Goal: Task Accomplishment & Management: Manage account settings

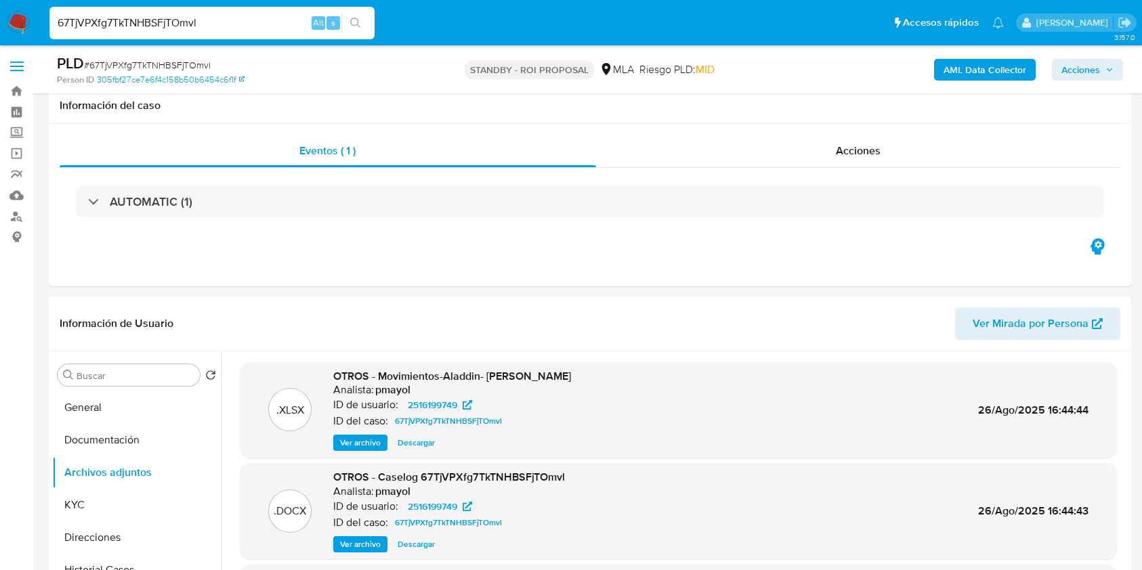
select select "10"
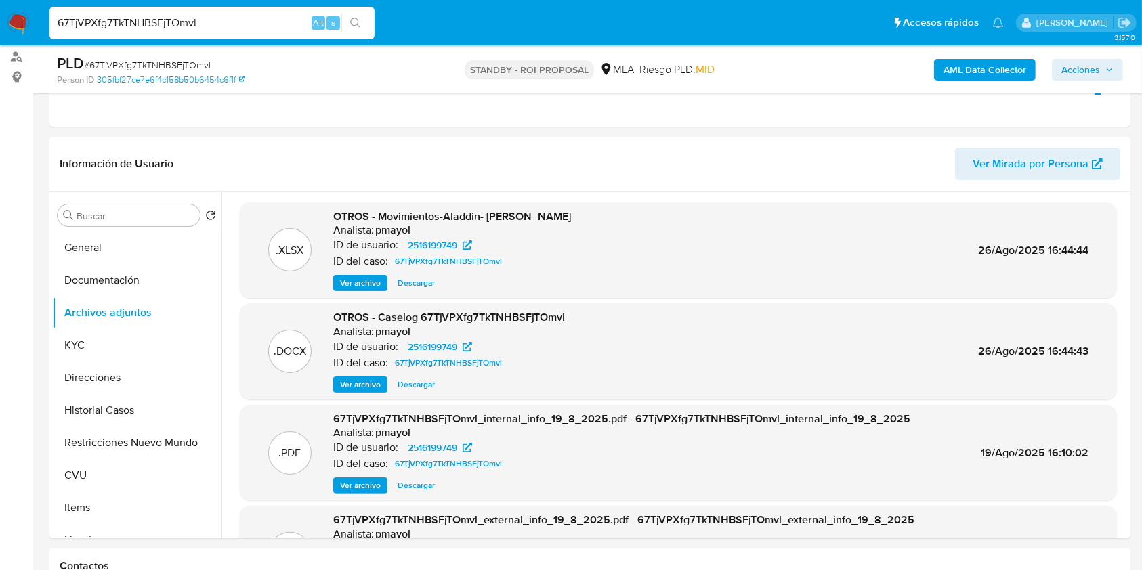
click at [234, 24] on input "67TjVPXfg7TkTNHBSFjTOmvl" at bounding box center [211, 23] width 325 height 18
paste input "9URbrh41AGq2gcxDxPwaVJ5C"
type input "9URbrh41AGq2gcxDxPwaVJ5C"
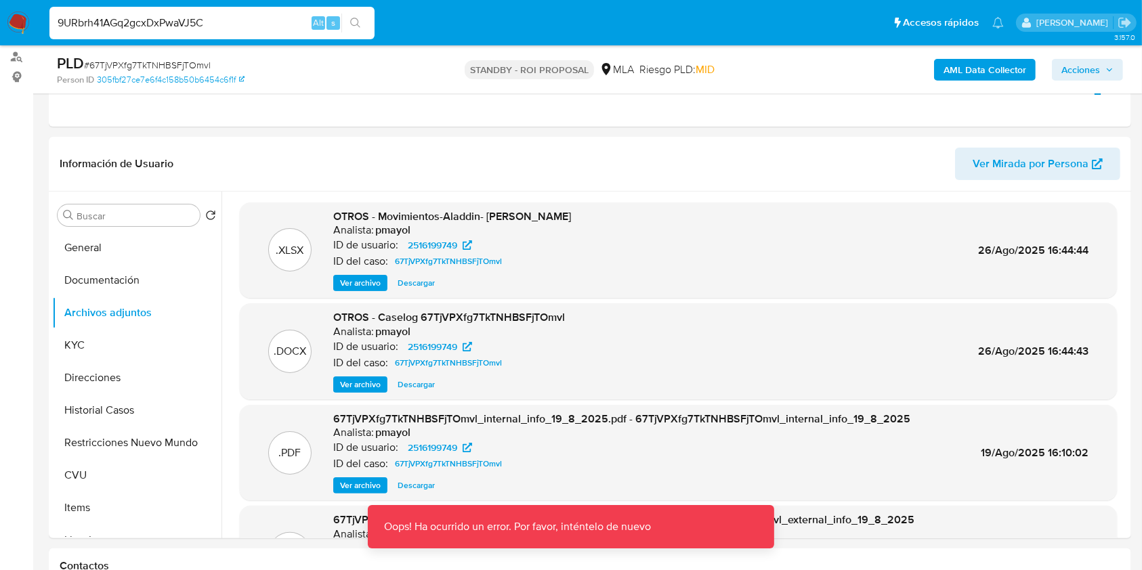
click at [22, 24] on img at bounding box center [18, 23] width 23 height 23
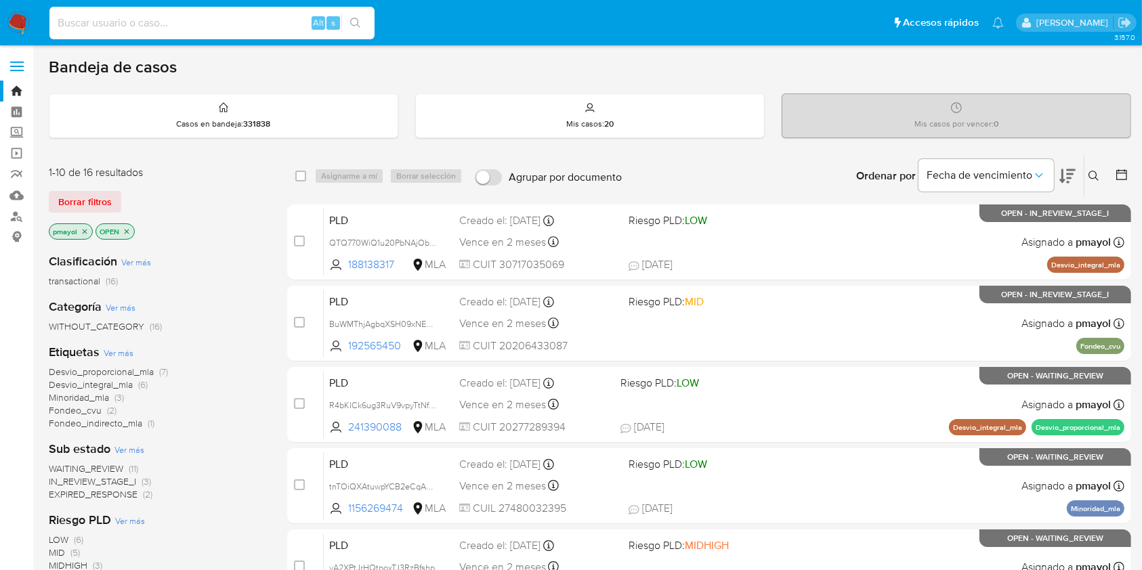
click at [261, 20] on input at bounding box center [211, 23] width 325 height 18
paste input "YwURIVumDz65cqe14Nk0UQey"
type input "YwURIVumDz65cqe14Nk0UQey"
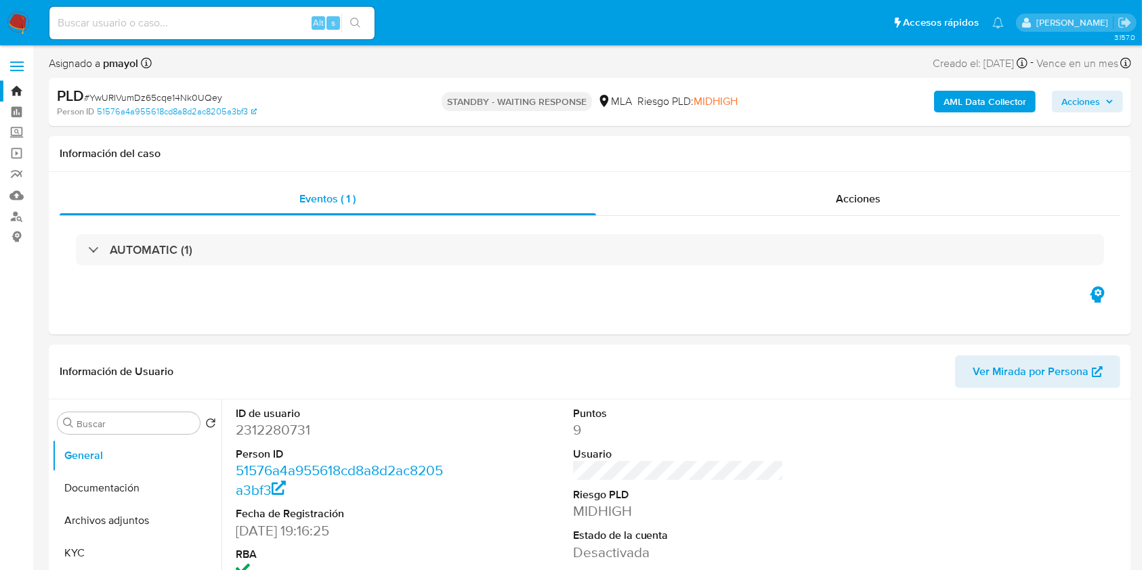
select select "10"
click at [249, 22] on input at bounding box center [211, 23] width 325 height 18
paste input "9URbrh41AGq2gcxDxPwaVJ5C"
type input "9URbrh41AGq2gcxDxPwaVJ5C"
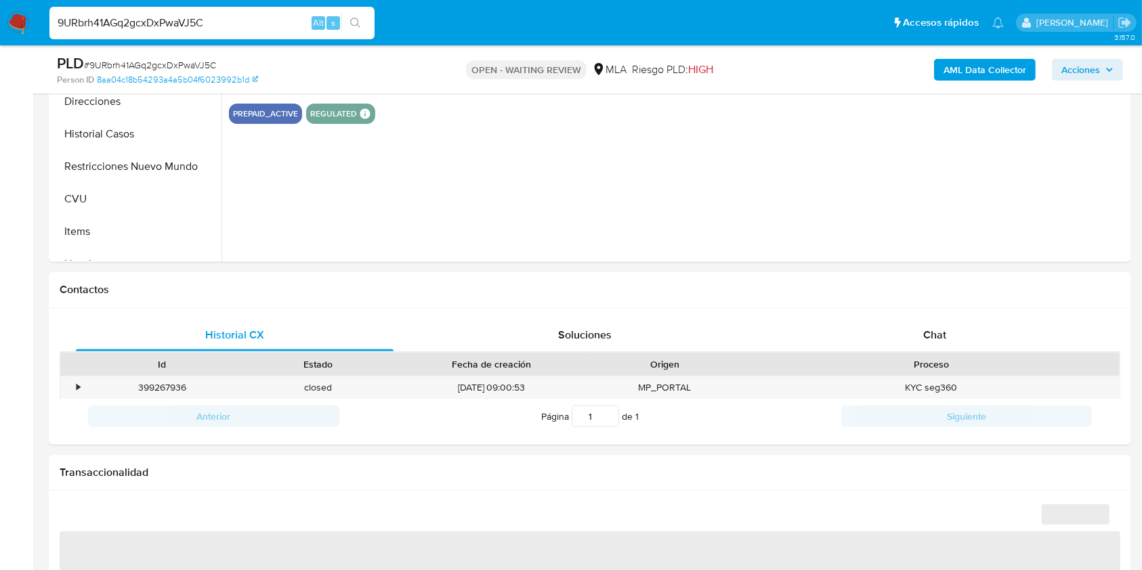
scroll to position [446, 0]
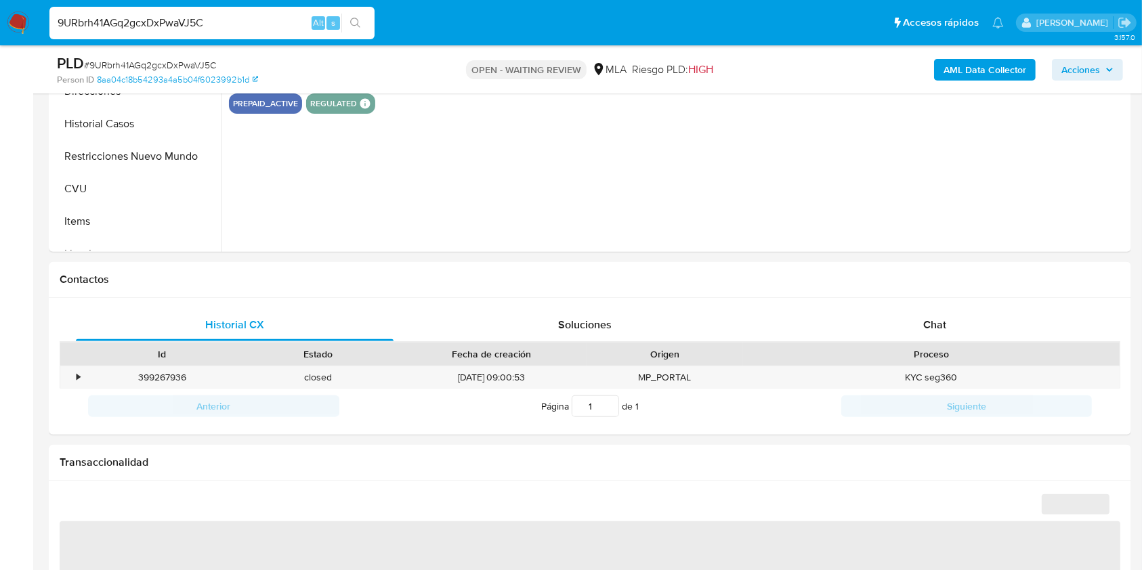
select select "10"
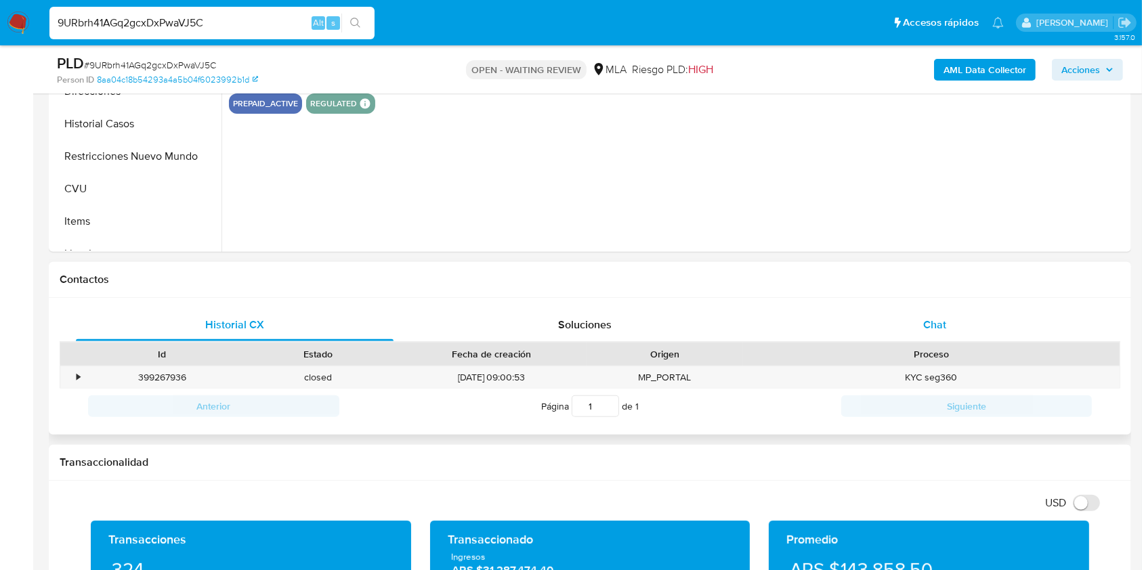
click at [878, 337] on div "Chat" at bounding box center [935, 325] width 318 height 33
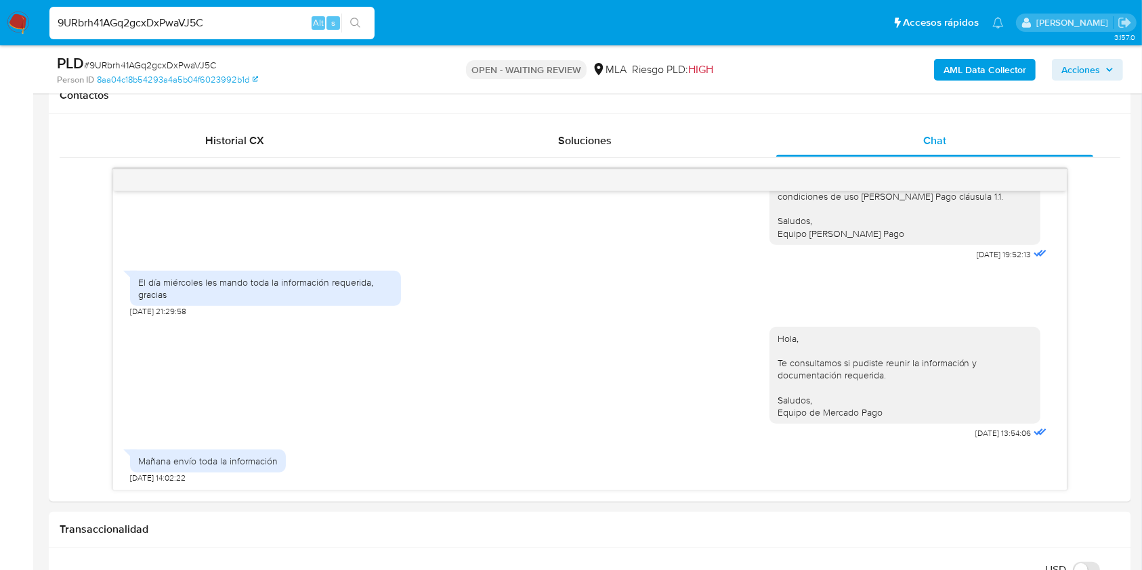
scroll to position [645, 0]
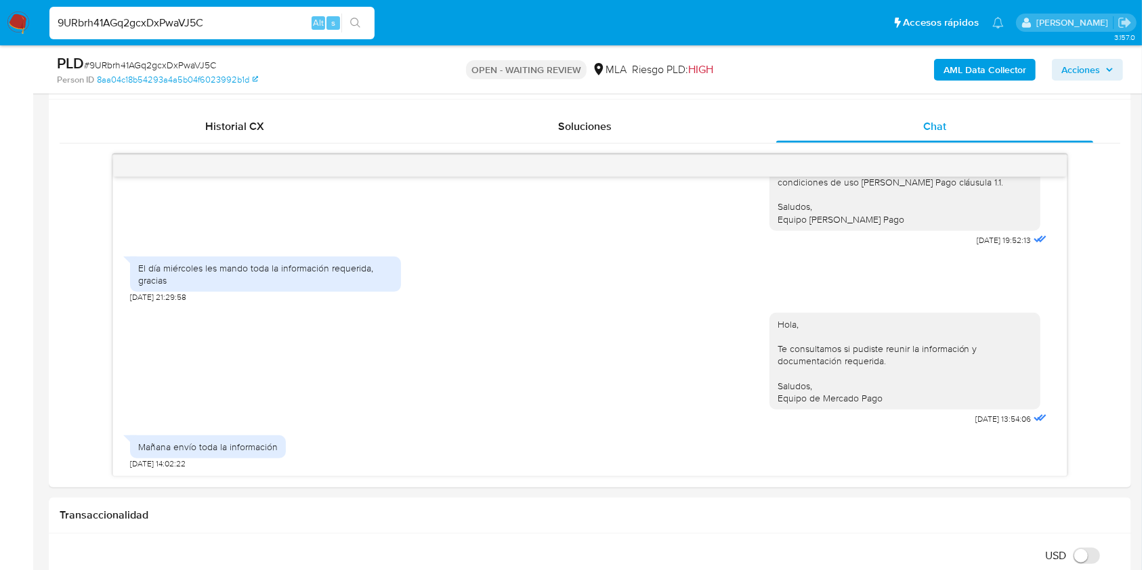
click at [209, 18] on input "9URbrh41AGq2gcxDxPwaVJ5C" at bounding box center [211, 23] width 325 height 18
paste input "yA2XPtJrHQtpoxTJ3RzBfshp"
type input "yA2XPtJrHQtpoxTJ3RzBfshp"
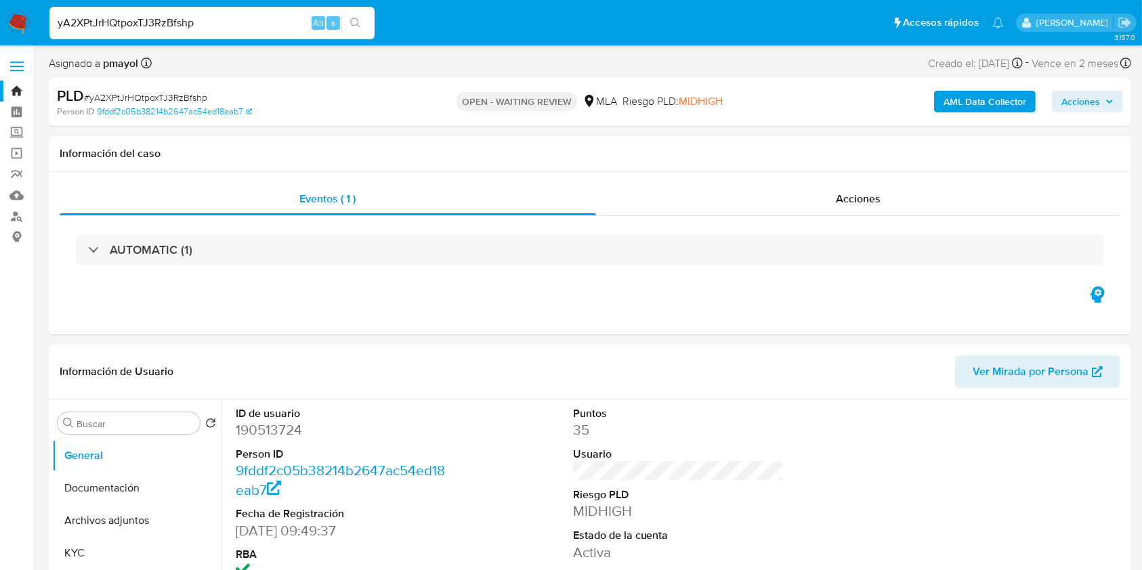
select select "10"
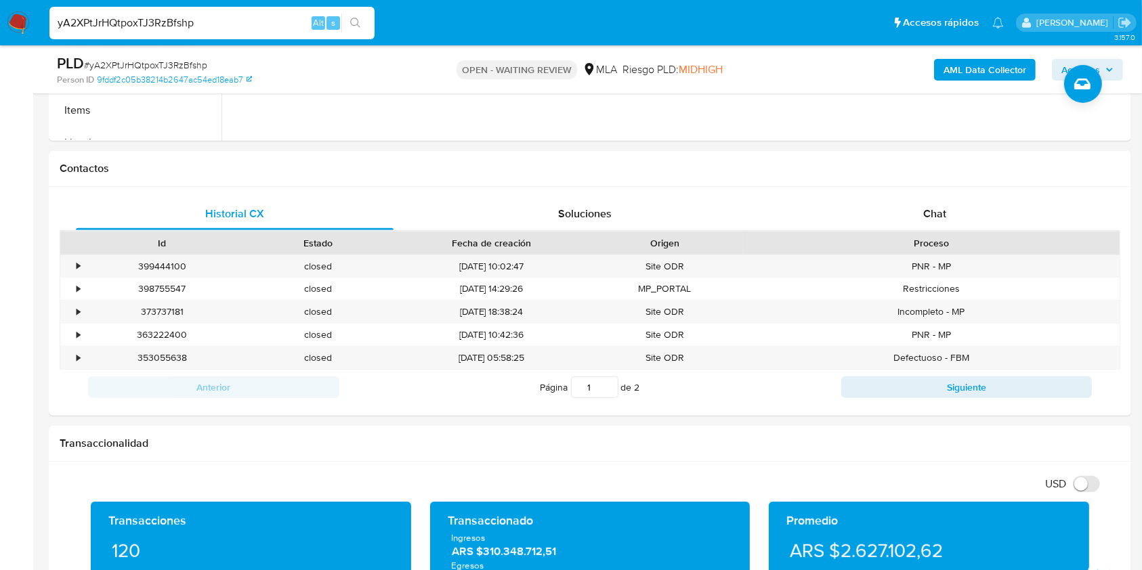
scroll to position [496, 0]
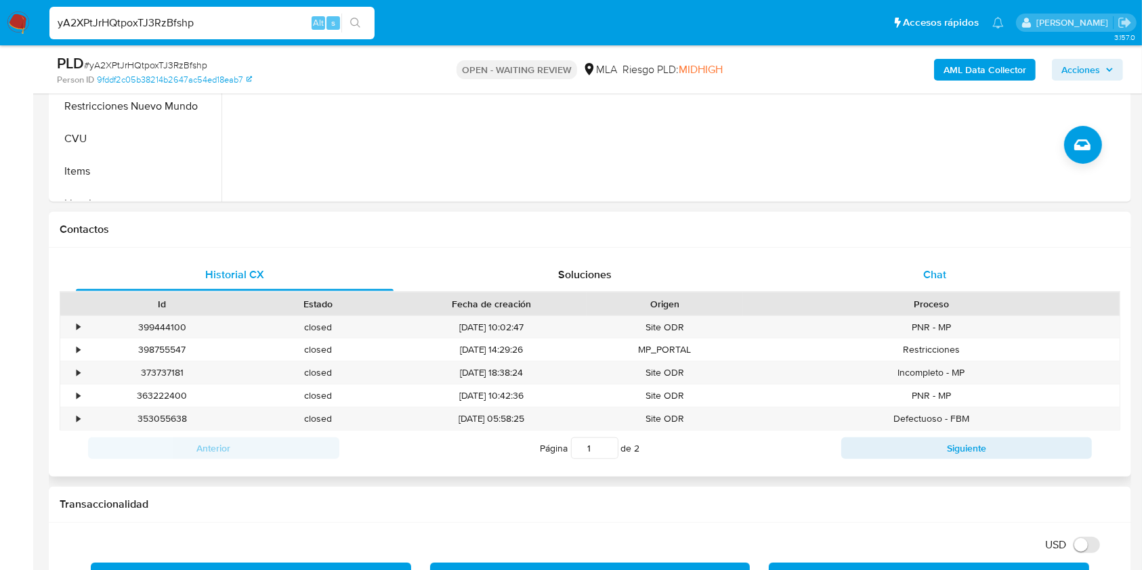
click at [896, 286] on div "Chat" at bounding box center [935, 275] width 318 height 33
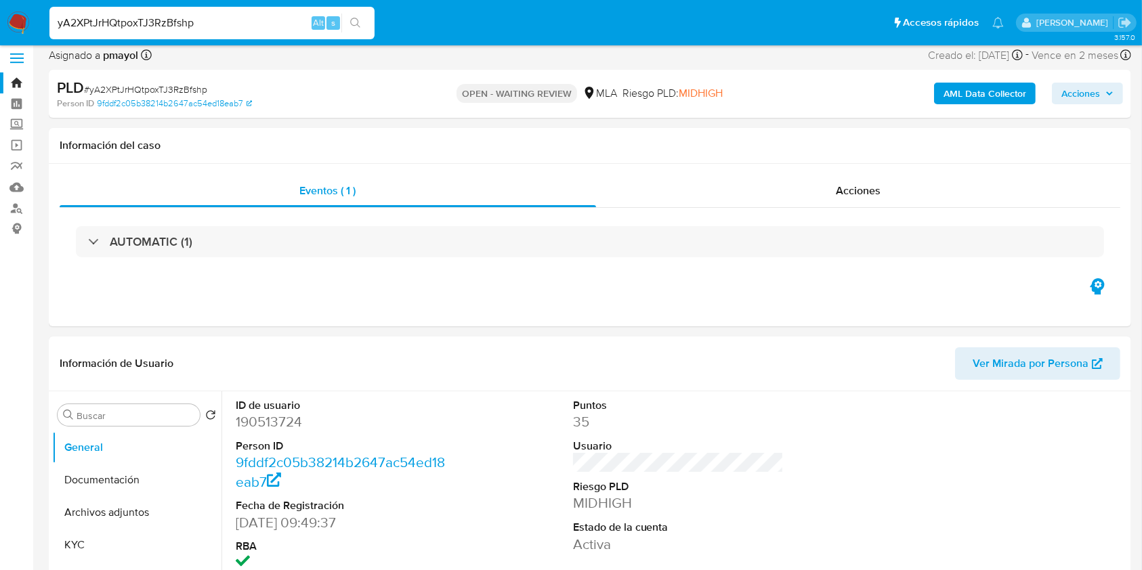
scroll to position [148, 0]
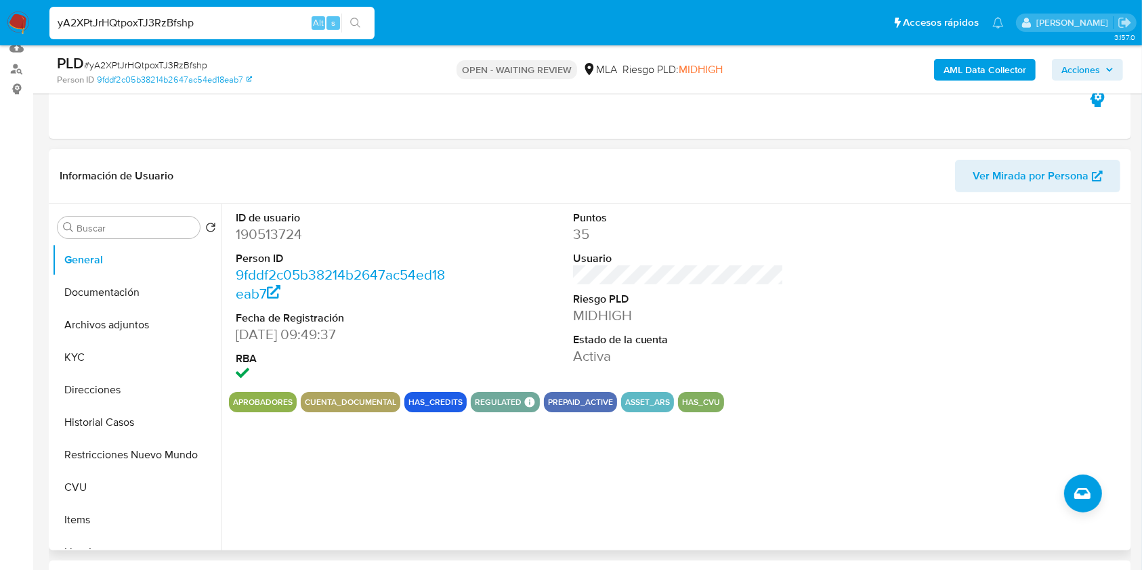
click at [261, 234] on dd "190513724" at bounding box center [341, 234] width 211 height 19
copy dd "190513724"
click at [133, 324] on button "Archivos adjuntos" at bounding box center [131, 325] width 158 height 33
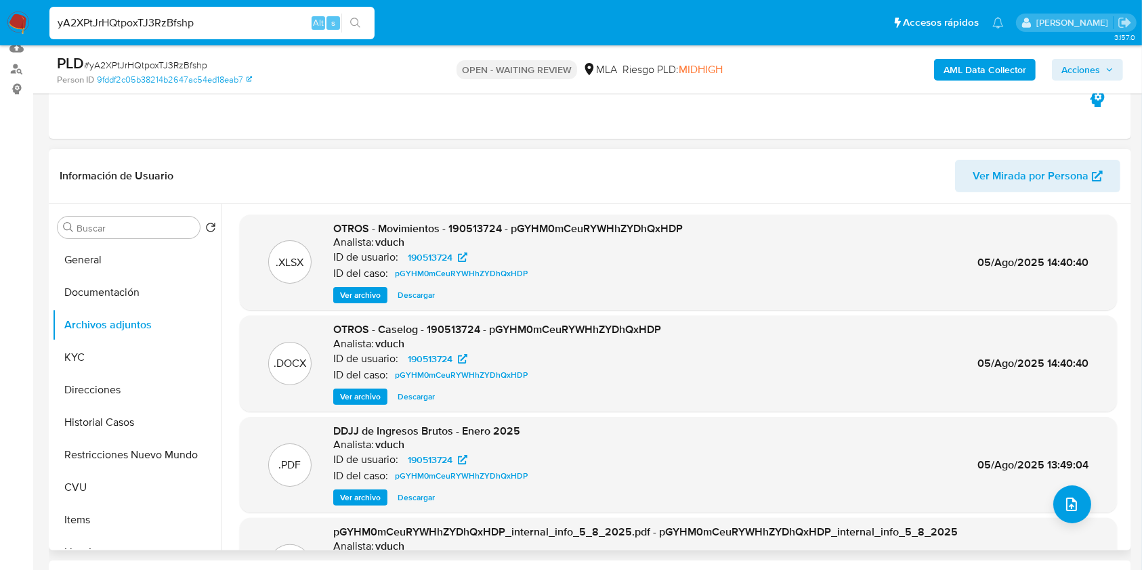
click at [406, 403] on span "Descargar" at bounding box center [416, 397] width 37 height 14
click at [133, 61] on span "# yA2XPtJrHQtpoxTJ3RzBfshp" at bounding box center [145, 65] width 123 height 14
copy span "yA2XPtJrHQtpoxTJ3RzBfshp"
click at [18, 21] on img at bounding box center [18, 23] width 23 height 23
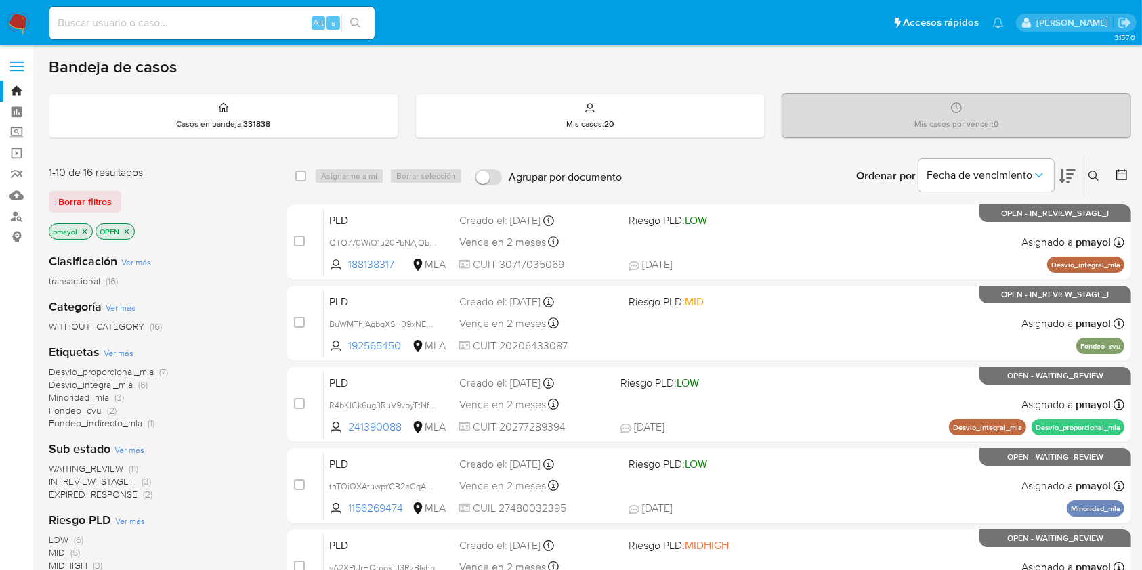
click at [1094, 172] on icon at bounding box center [1093, 176] width 11 height 11
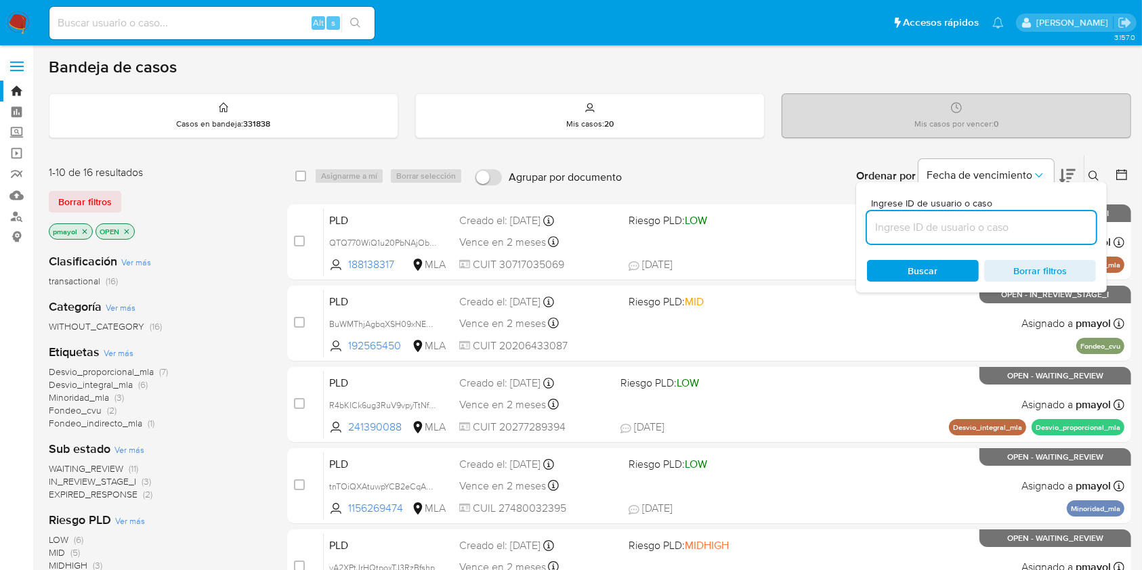
click at [982, 226] on input at bounding box center [981, 228] width 229 height 18
type input "yA2XPtJrHQtpoxTJ3RzBfshp"
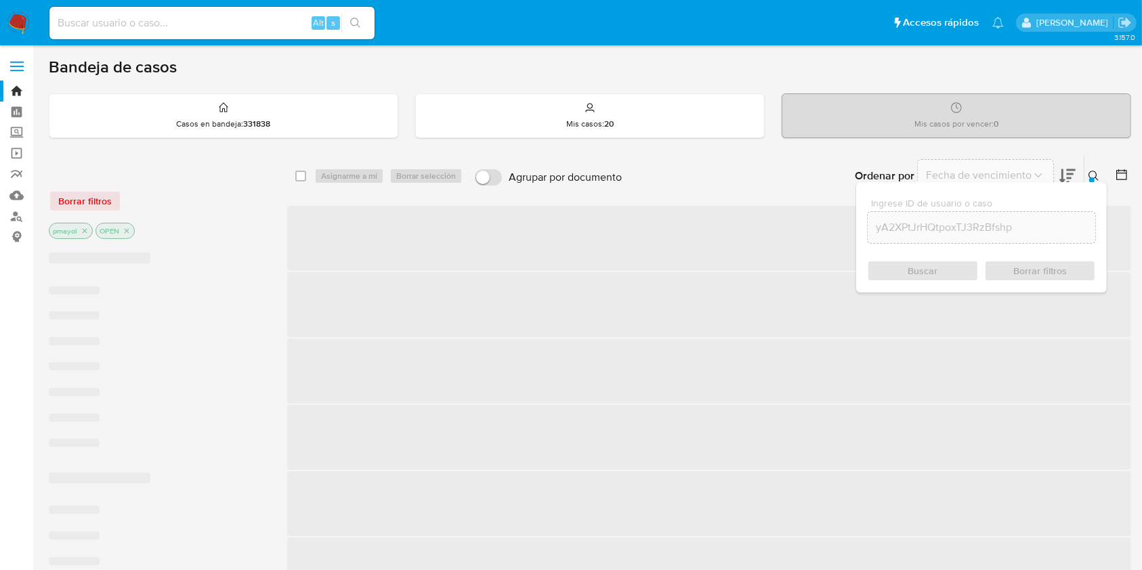
click at [935, 280] on div "Buscar Borrar filtros" at bounding box center [981, 271] width 229 height 22
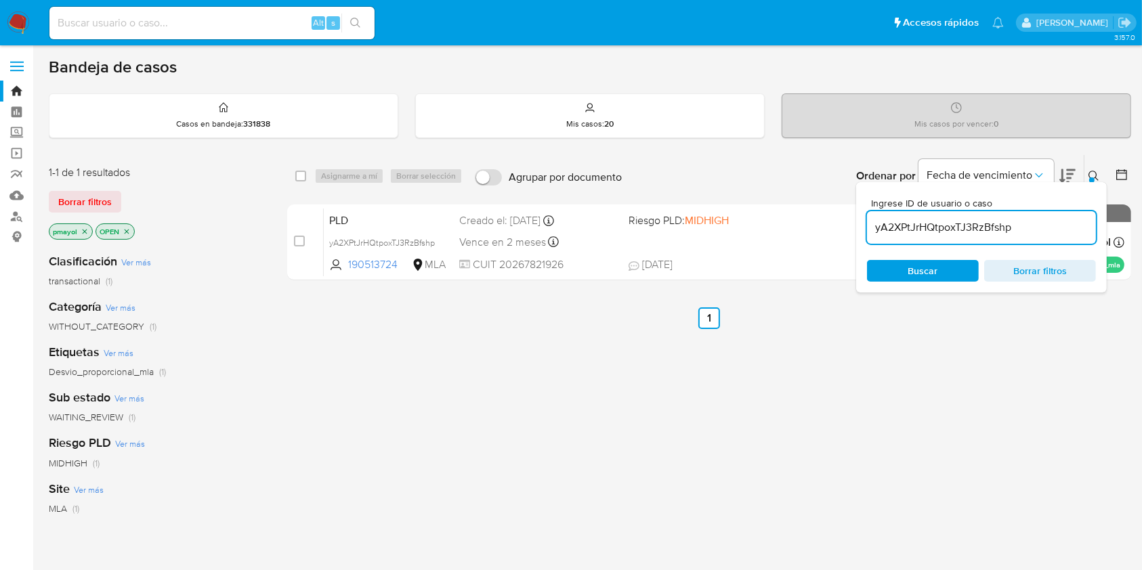
click at [312, 175] on div "select-all-cases-checkbox Asignarme a mí Borrar selección" at bounding box center [381, 176] width 173 height 16
click at [304, 175] on input "checkbox" at bounding box center [300, 176] width 11 height 11
checkbox input "true"
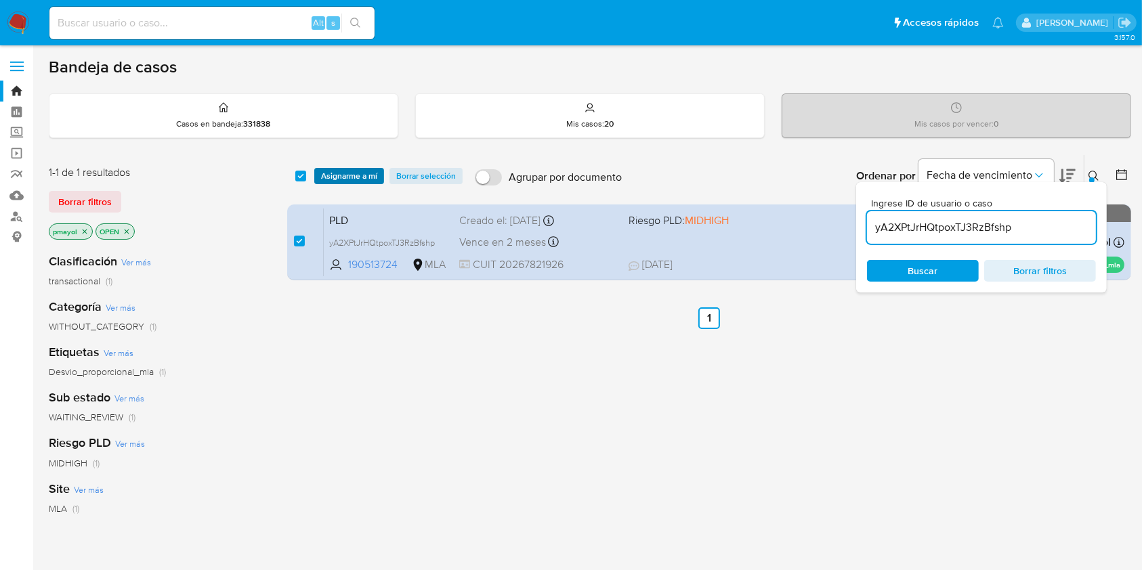
click at [338, 173] on span "Asignarme a mí" at bounding box center [349, 176] width 56 height 14
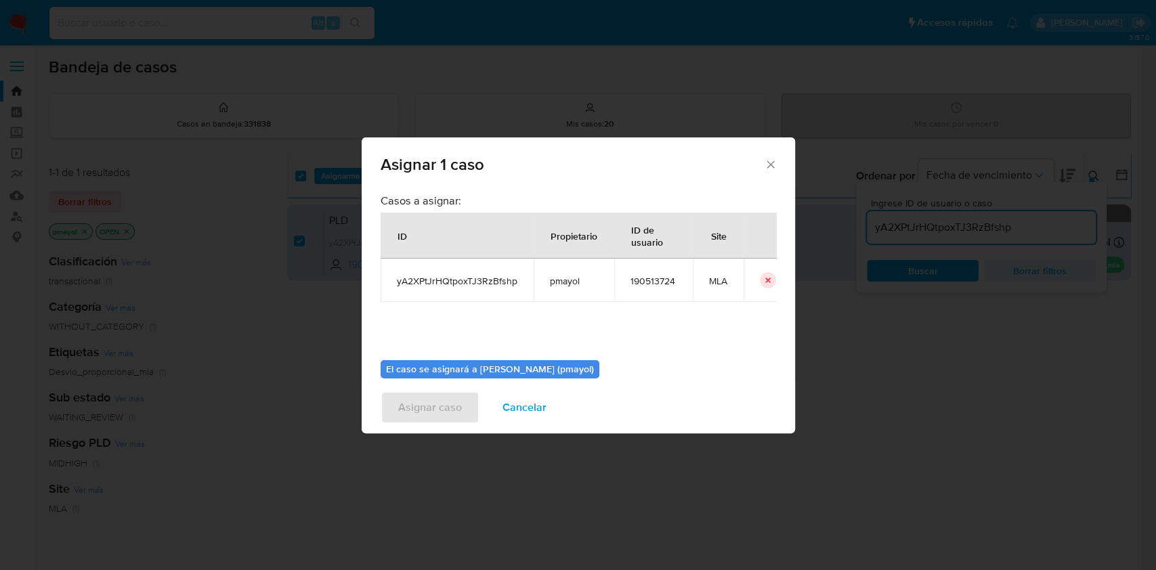
scroll to position [69, 0]
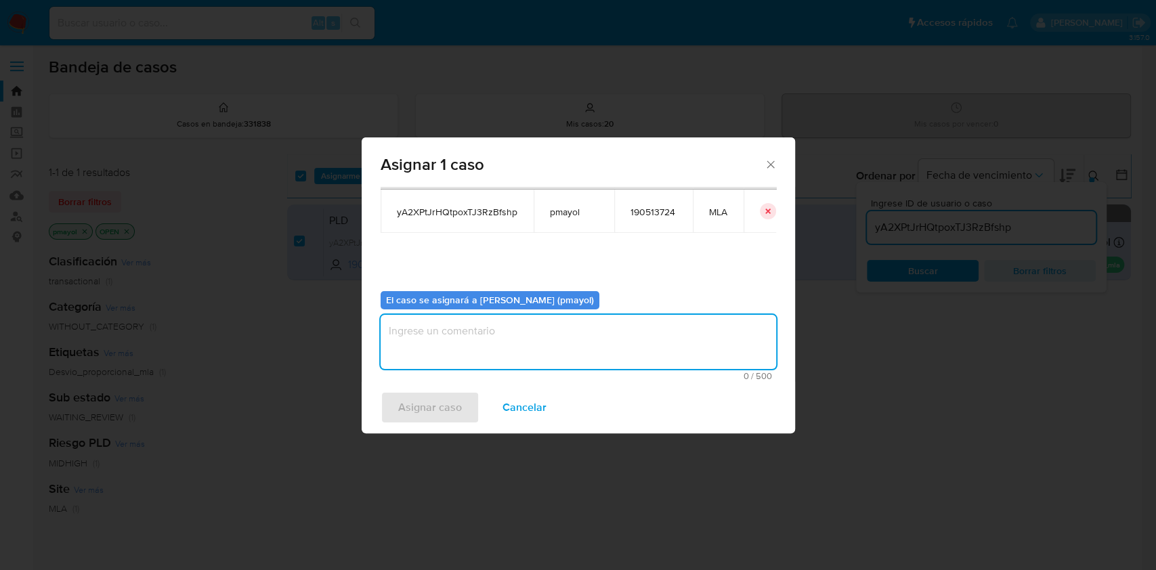
click at [647, 351] on textarea "assign-modal" at bounding box center [578, 342] width 395 height 54
click at [647, 351] on textarea "Asignación" at bounding box center [578, 342] width 395 height 54
type textarea "Asignación"
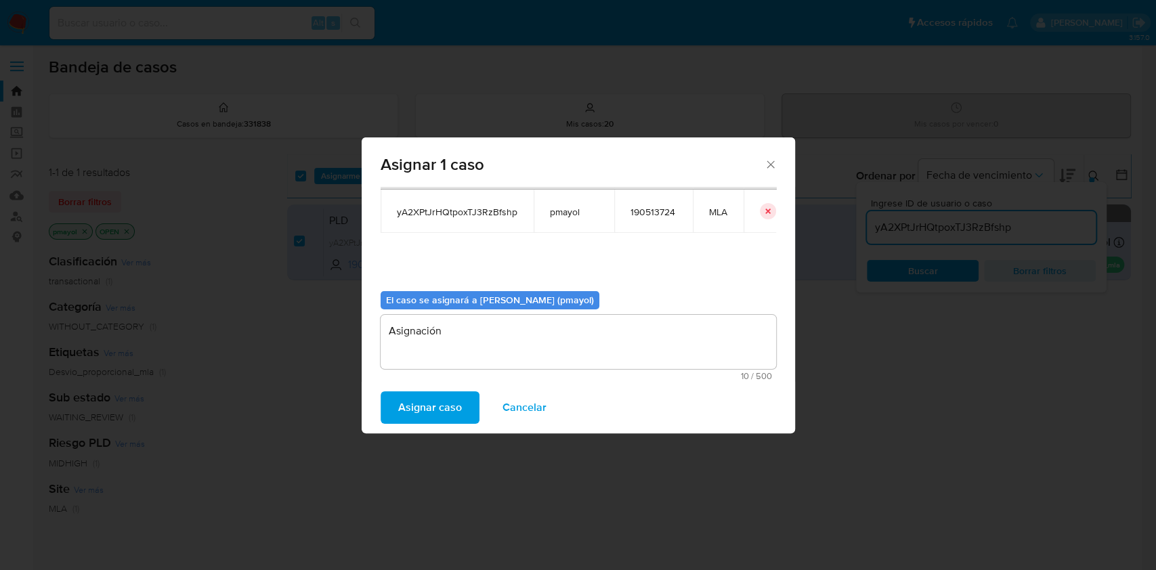
click at [416, 400] on span "Asignar caso" at bounding box center [430, 408] width 64 height 30
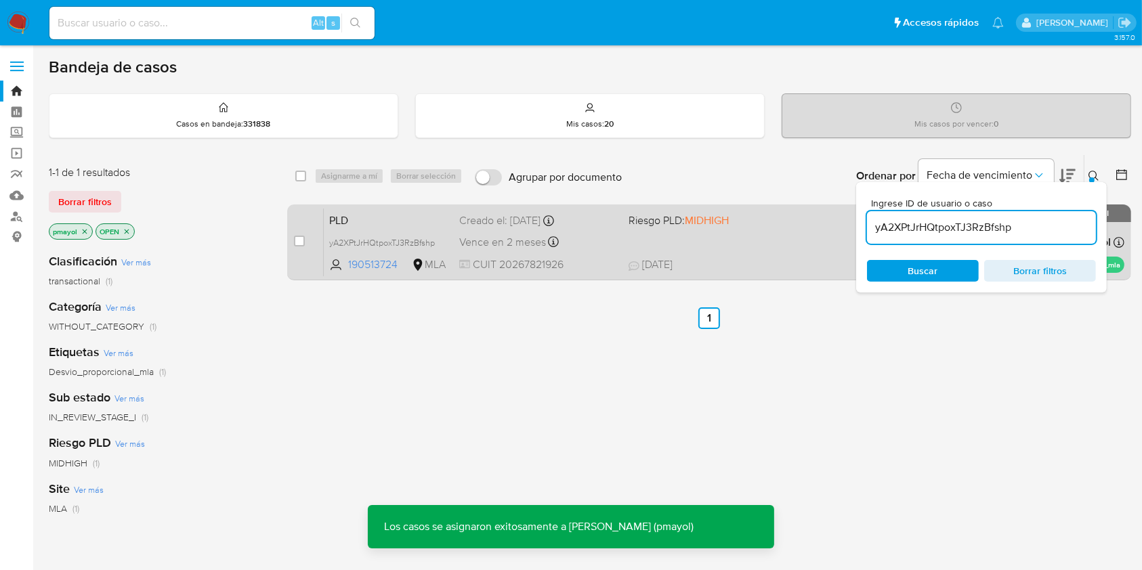
click at [619, 244] on div "PLD yA2XPtJrHQtpoxTJ3RzBfshp 190513724 MLA Riesgo PLD: MIDHIGH Creado el: 12/08…" at bounding box center [724, 242] width 800 height 68
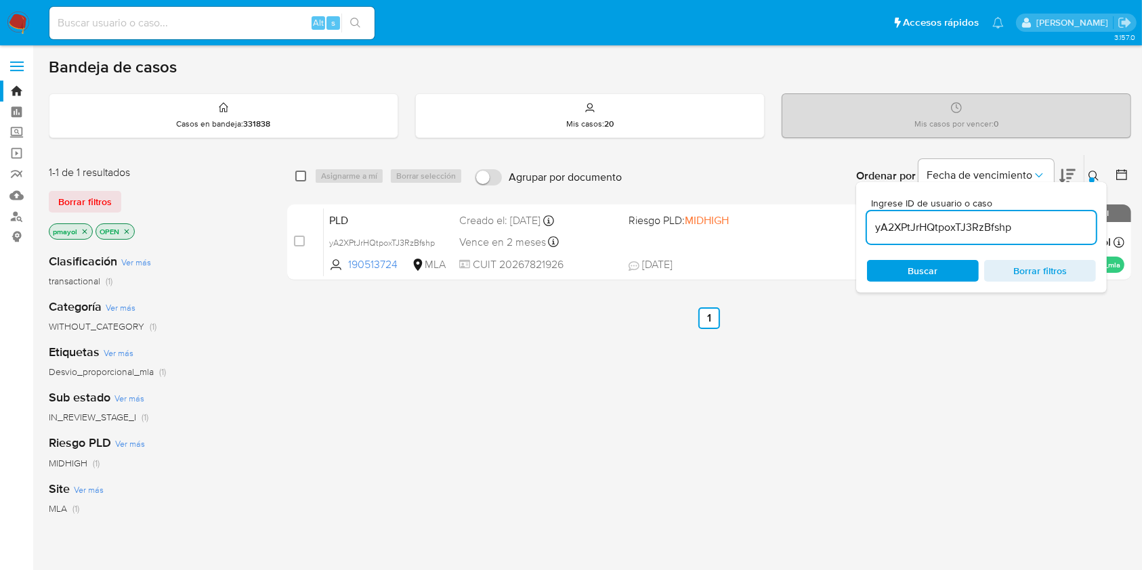
click at [299, 175] on input "checkbox" at bounding box center [300, 176] width 11 height 11
checkbox input "true"
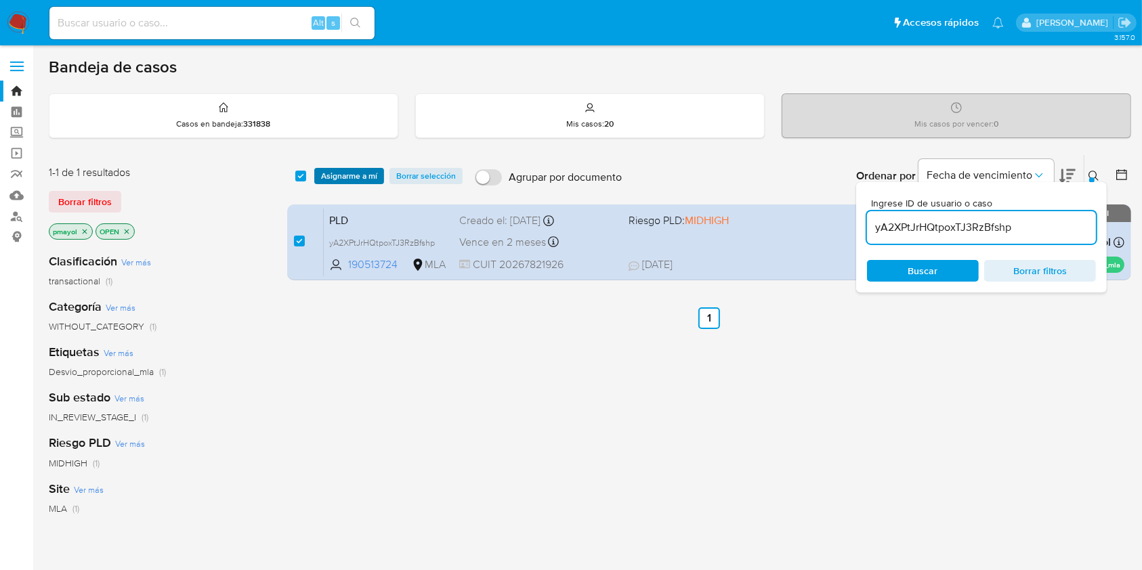
click at [348, 169] on span "Asignarme a mí" at bounding box center [349, 176] width 56 height 14
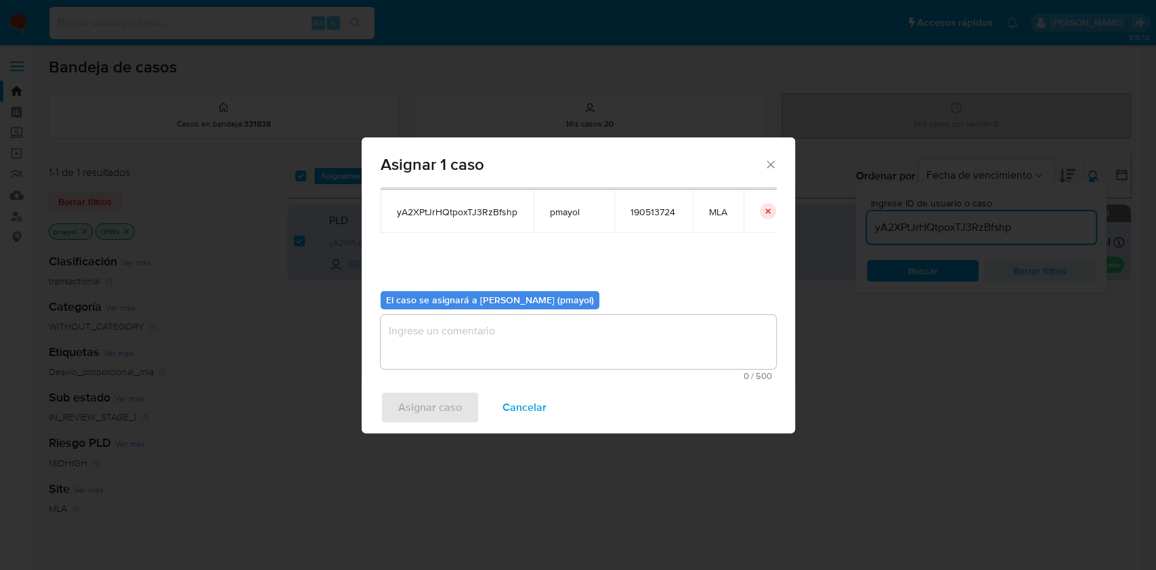
click at [628, 383] on div "Asignar caso Cancelar" at bounding box center [578, 407] width 433 height 51
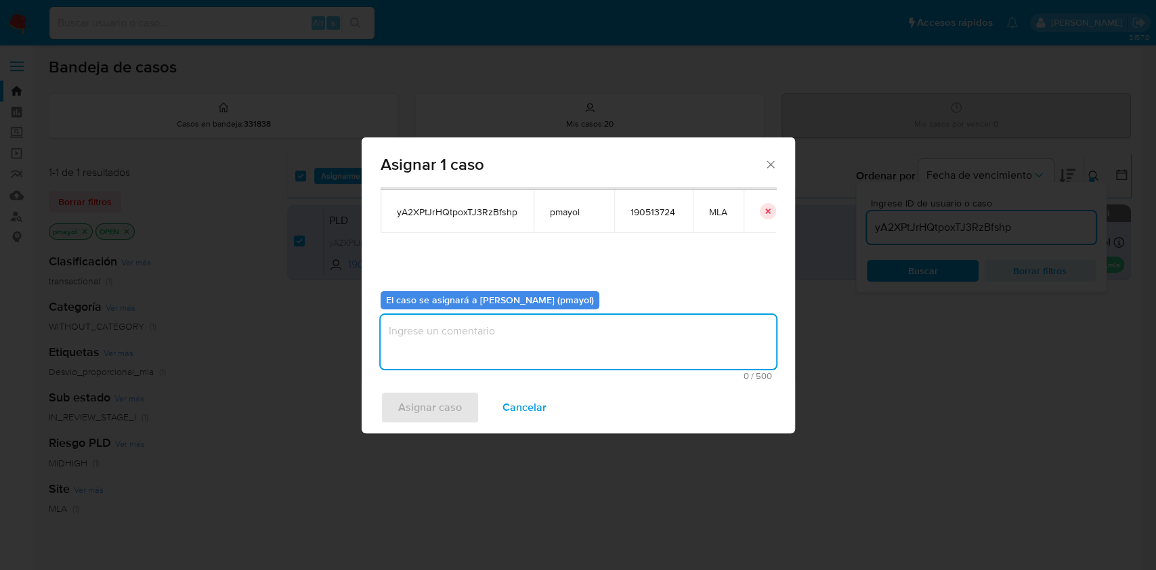
click at [593, 336] on textarea "assign-modal" at bounding box center [578, 342] width 395 height 54
type textarea "Asignación"
click at [435, 398] on span "Asignar caso" at bounding box center [430, 408] width 64 height 30
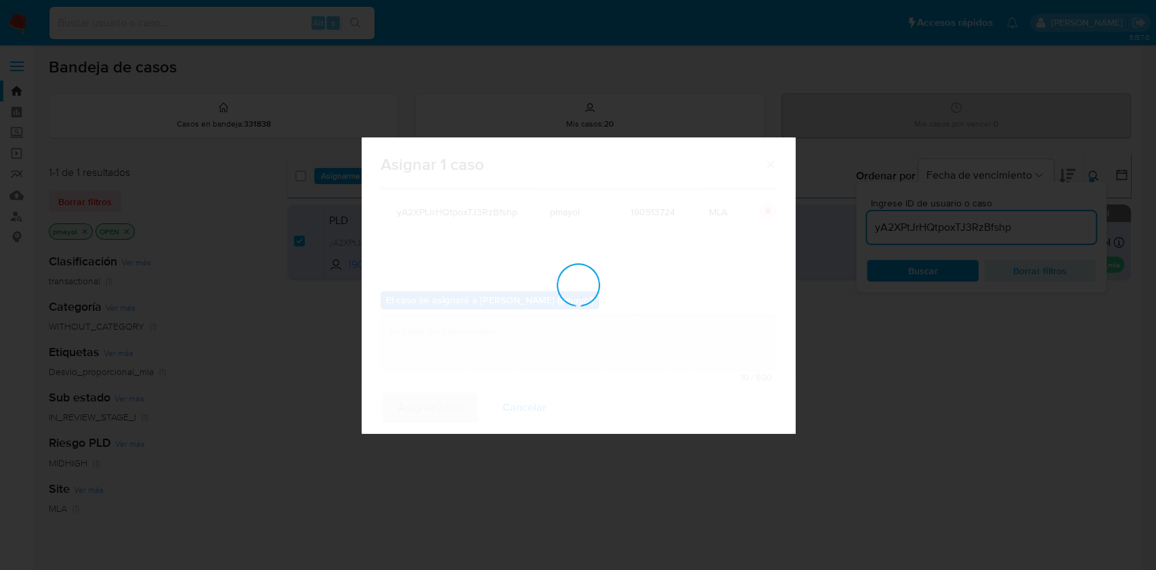
checkbox input "false"
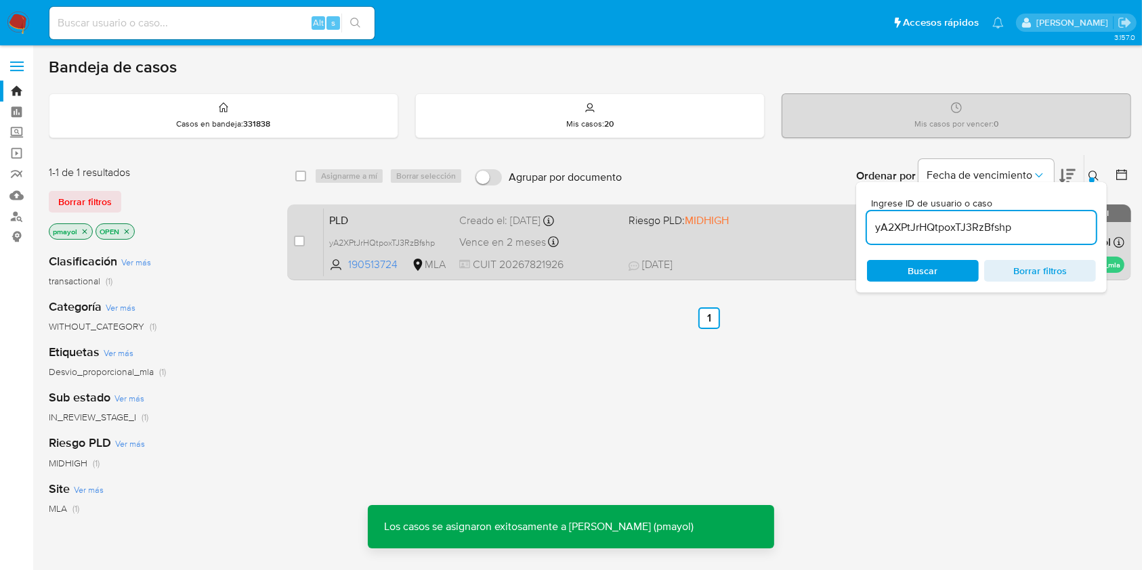
click at [686, 250] on div "PLD yA2XPtJrHQtpoxTJ3RzBfshp 190513724 MLA Riesgo PLD: MIDHIGH Creado el: 12/08…" at bounding box center [724, 242] width 800 height 68
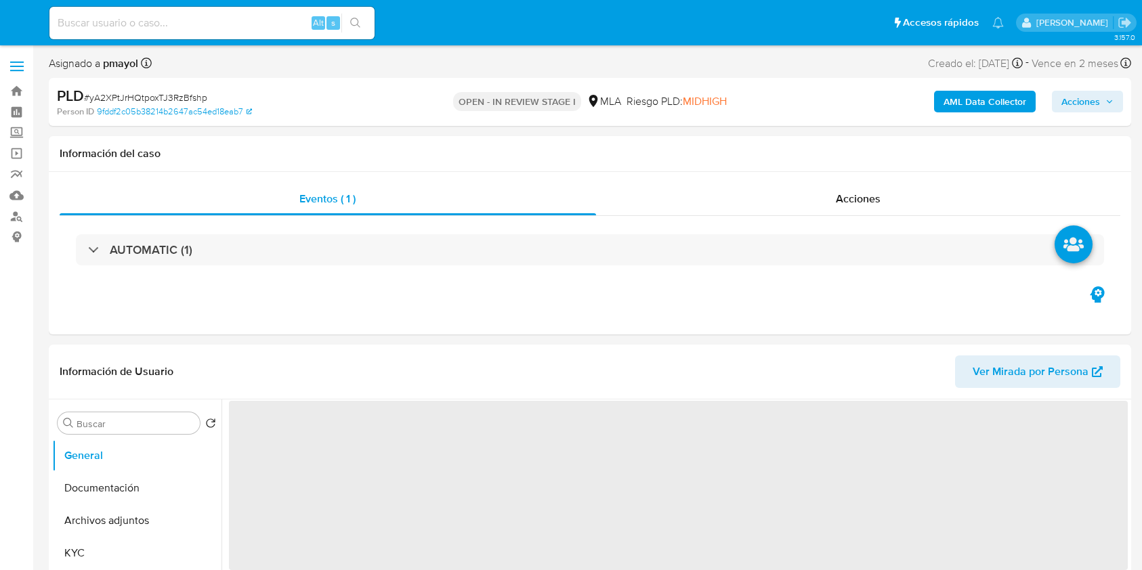
select select "10"
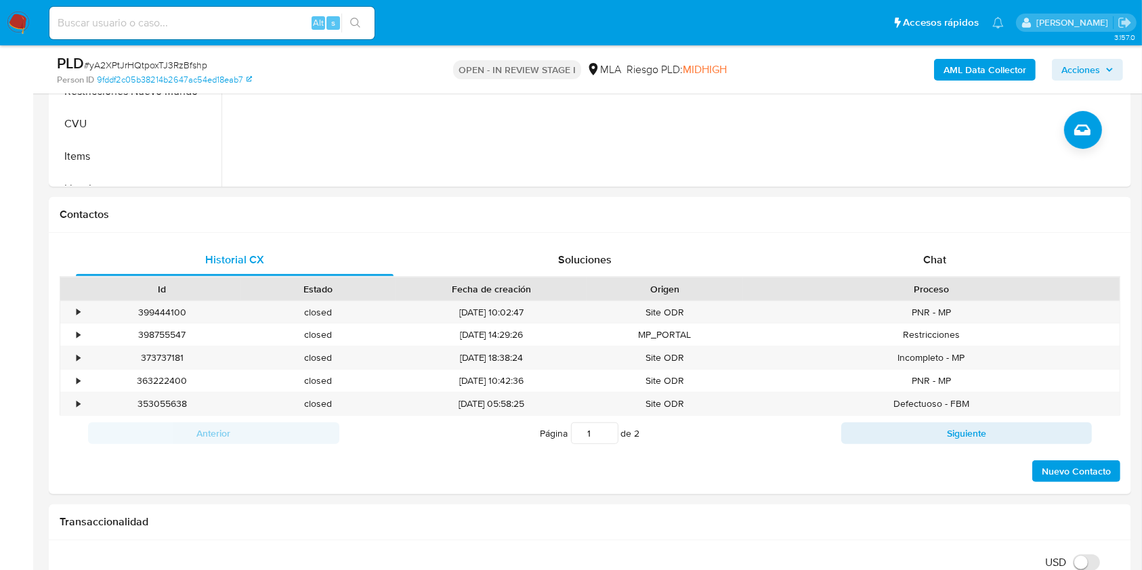
scroll to position [532, 0]
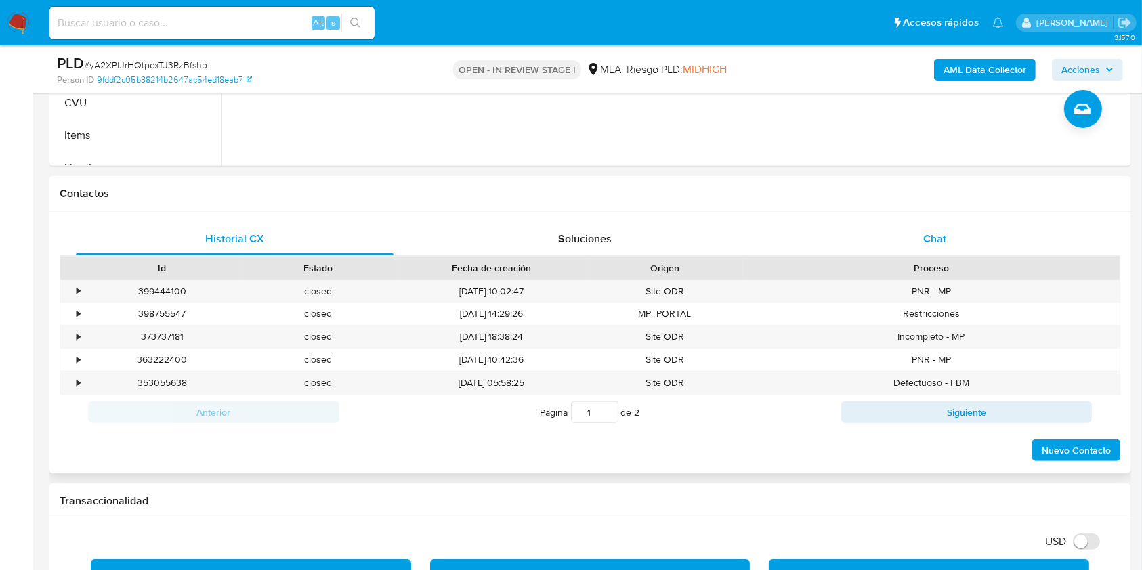
click at [895, 230] on div "Chat" at bounding box center [935, 239] width 318 height 33
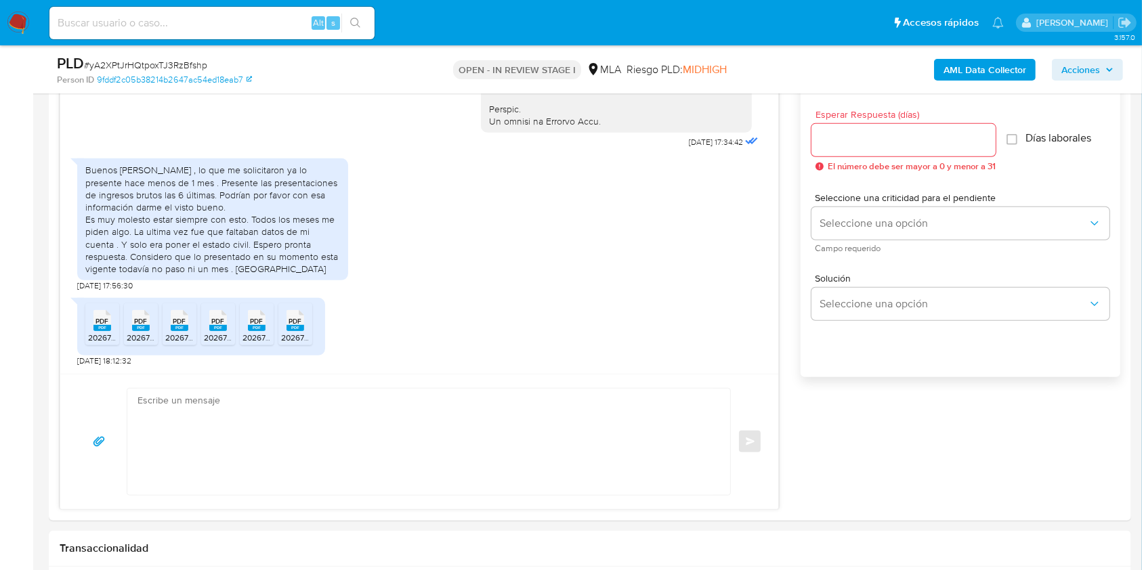
scroll to position [760, 0]
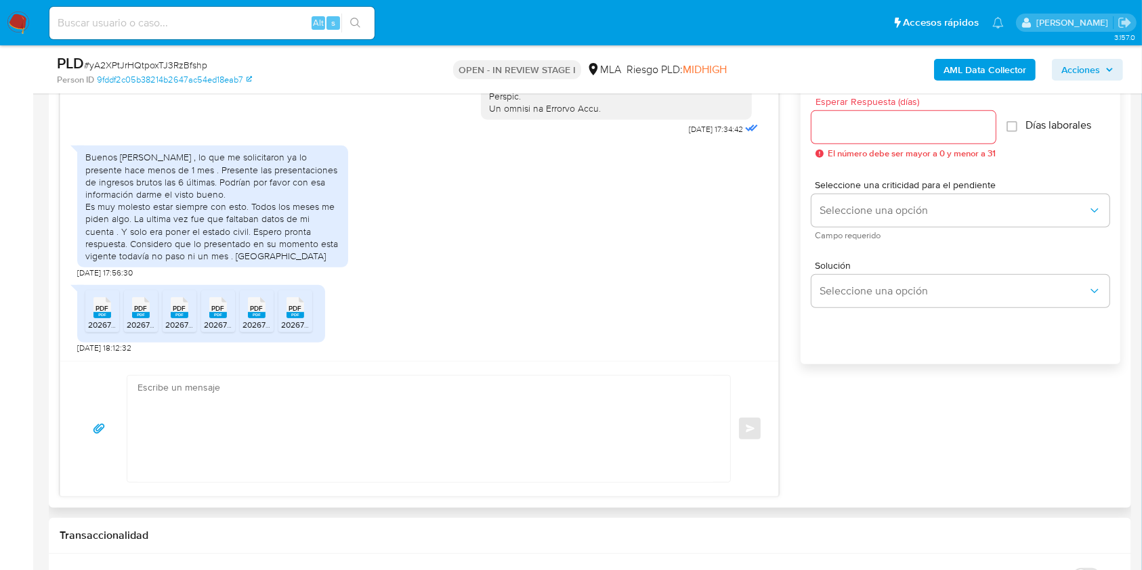
click at [341, 418] on textarea at bounding box center [425, 429] width 576 height 106
paste textarea "Hola, ¡Muchas gracias por tu respuesta! Confirmamos la recepción de la document…"
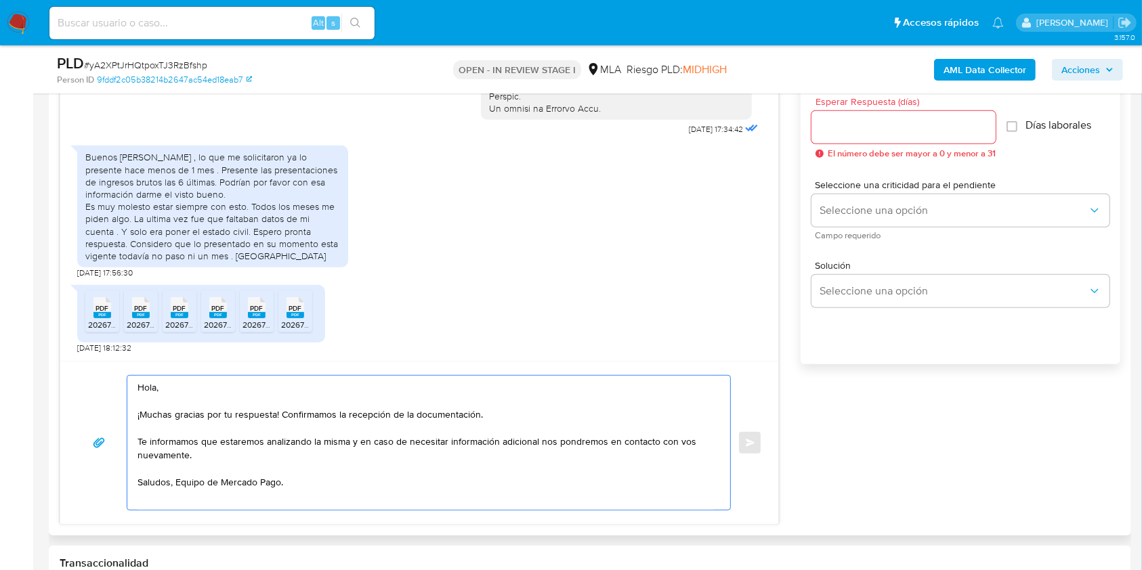
click at [175, 492] on textarea "Hola, ¡Muchas gracias por tu respuesta! Confirmamos la recepción de la document…" at bounding box center [425, 443] width 576 height 134
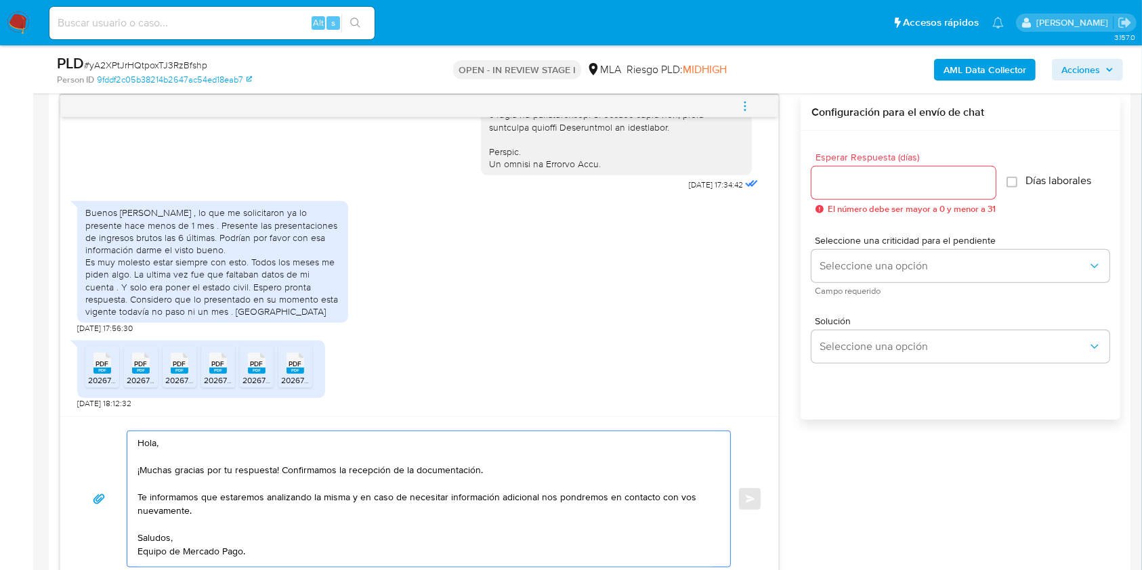
scroll to position [698, 0]
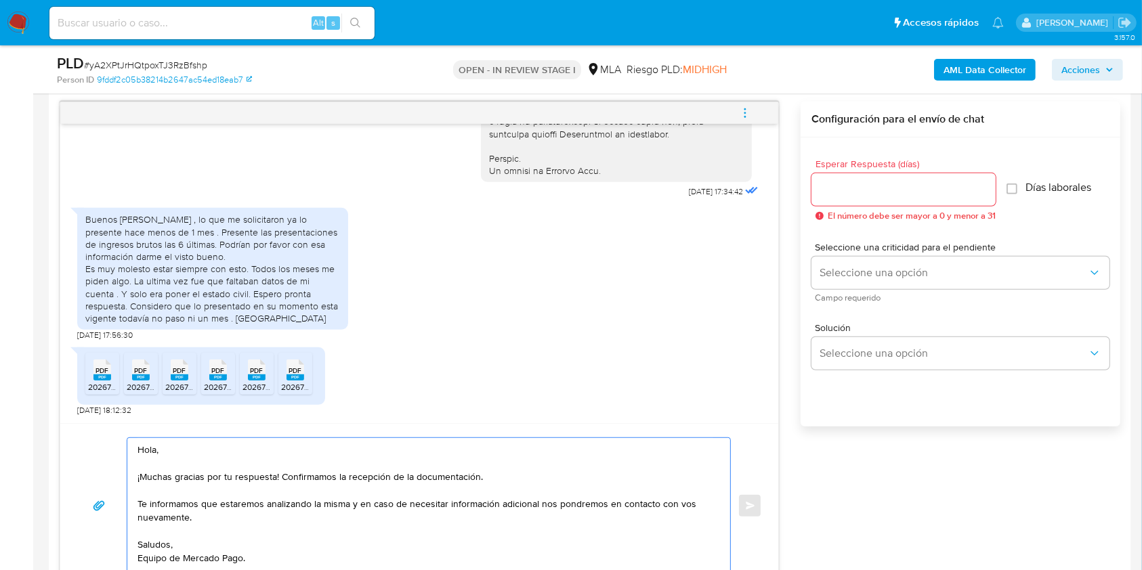
type textarea "Hola, ¡Muchas gracias por tu respuesta! Confirmamos la recepción de la document…"
click at [910, 190] on input "Esperar Respuesta (días)" at bounding box center [903, 190] width 184 height 18
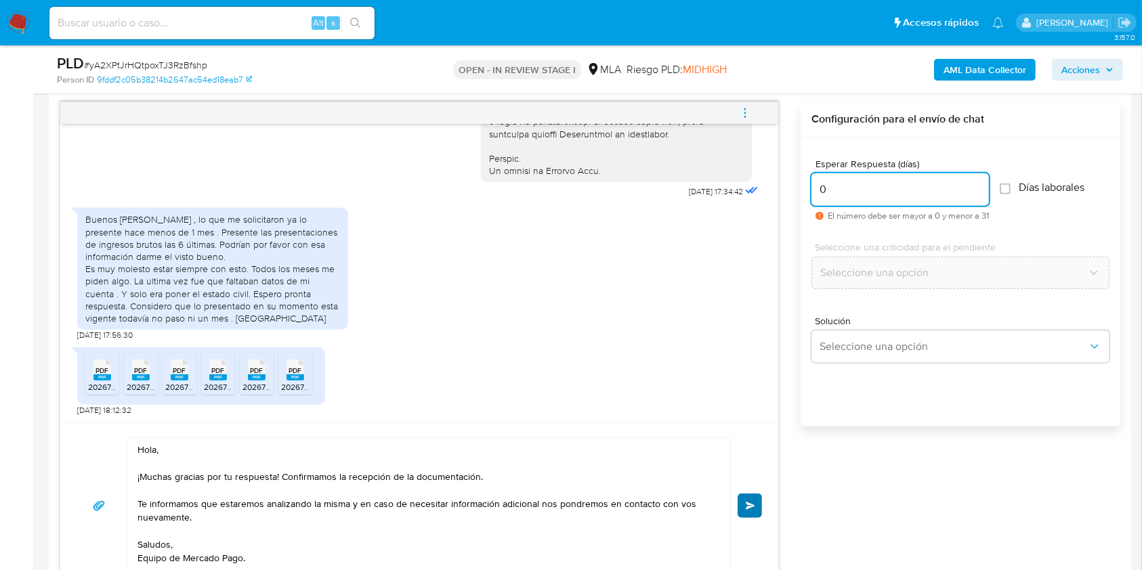
type input "0"
click at [758, 507] on button "Enviar" at bounding box center [749, 506] width 24 height 24
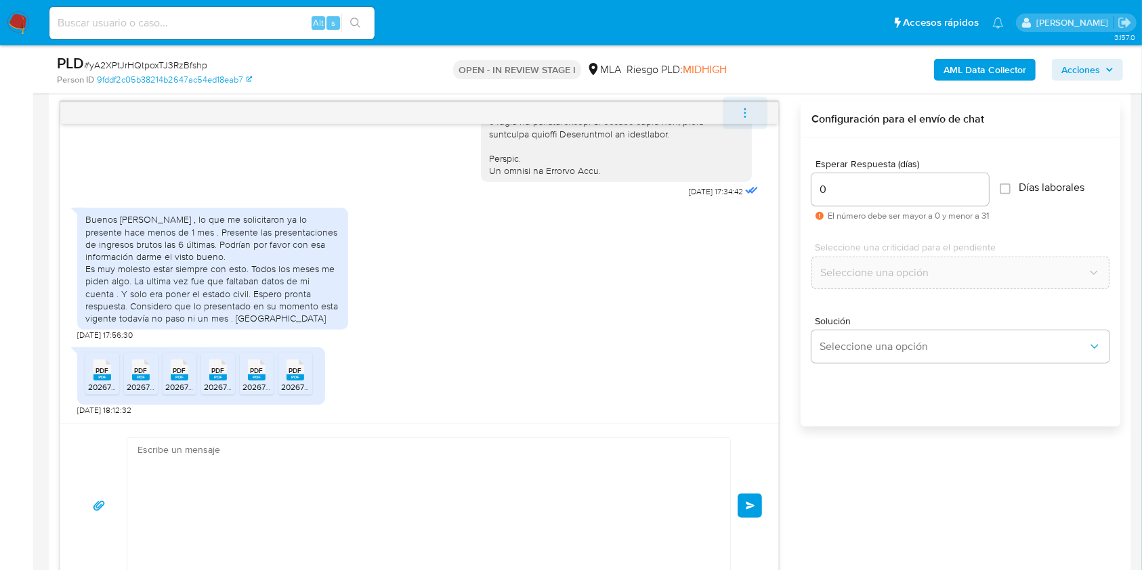
scroll to position [870, 0]
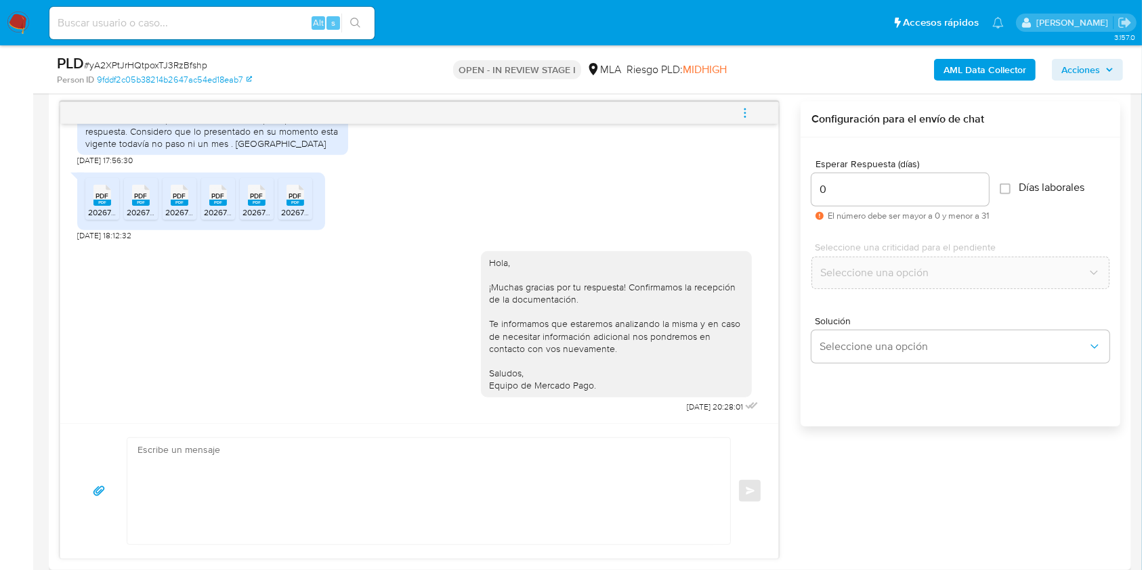
click at [748, 115] on icon "menu-action" at bounding box center [745, 113] width 12 height 12
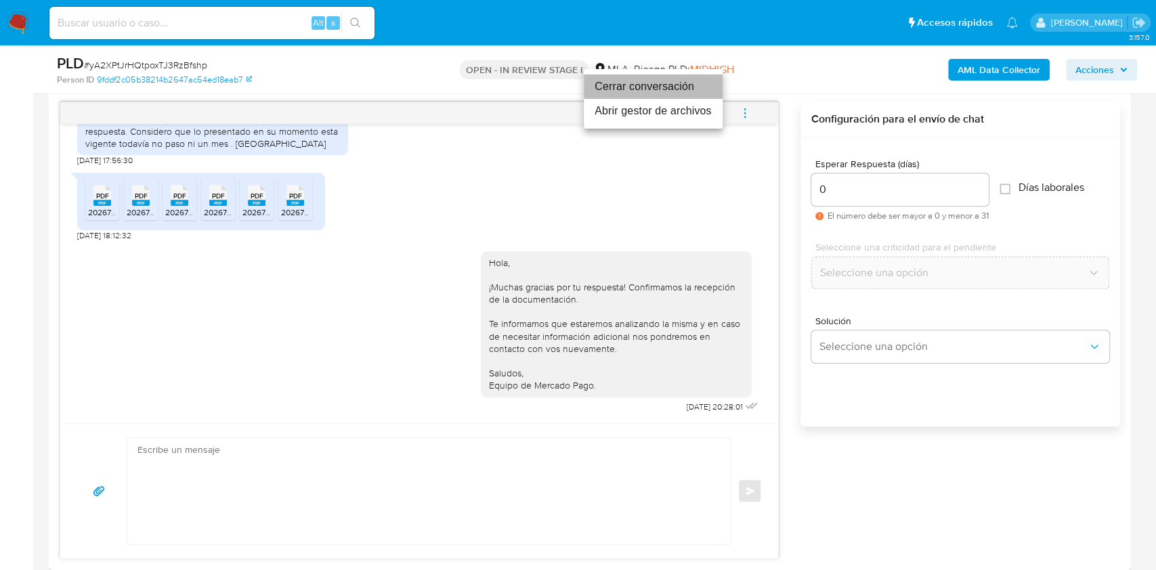
click at [647, 87] on li "Cerrar conversación" at bounding box center [653, 86] width 139 height 24
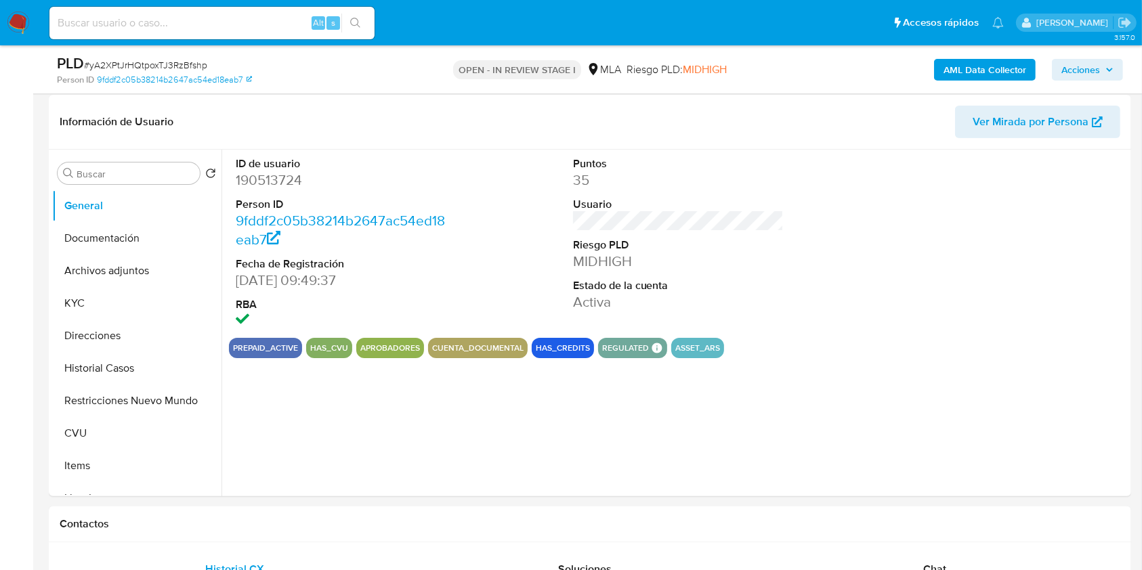
scroll to position [192, 0]
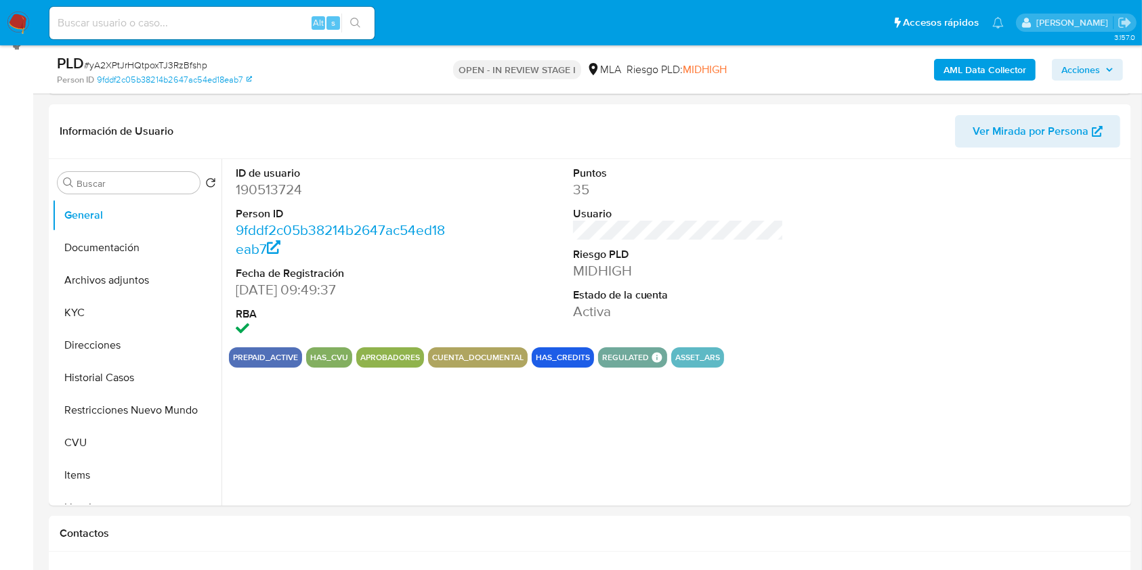
select select "10"
click at [122, 288] on button "Archivos adjuntos" at bounding box center [131, 280] width 158 height 33
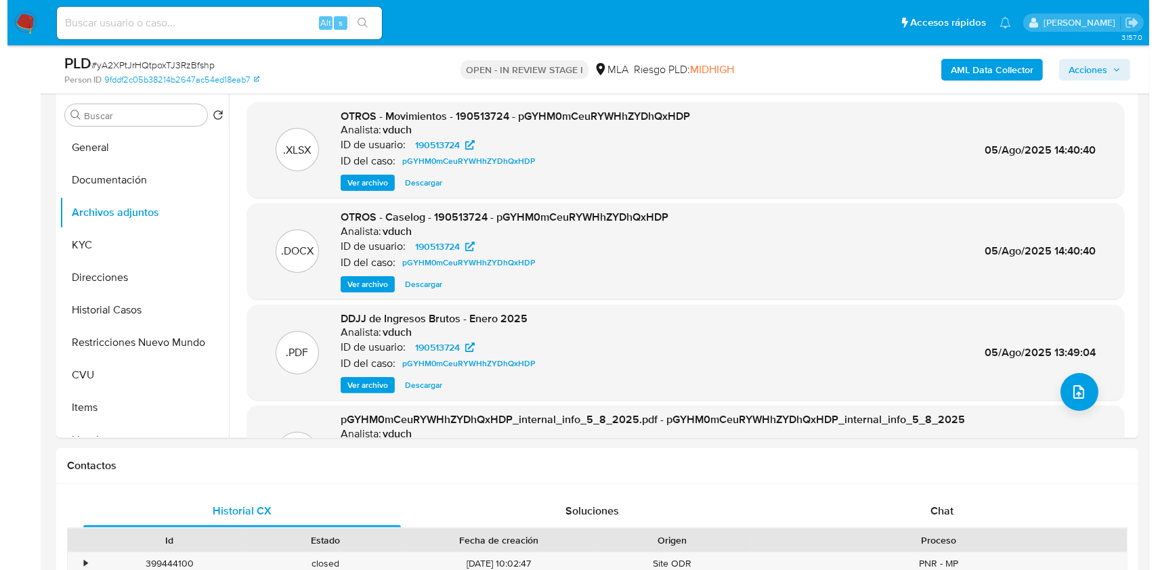
scroll to position [127, 0]
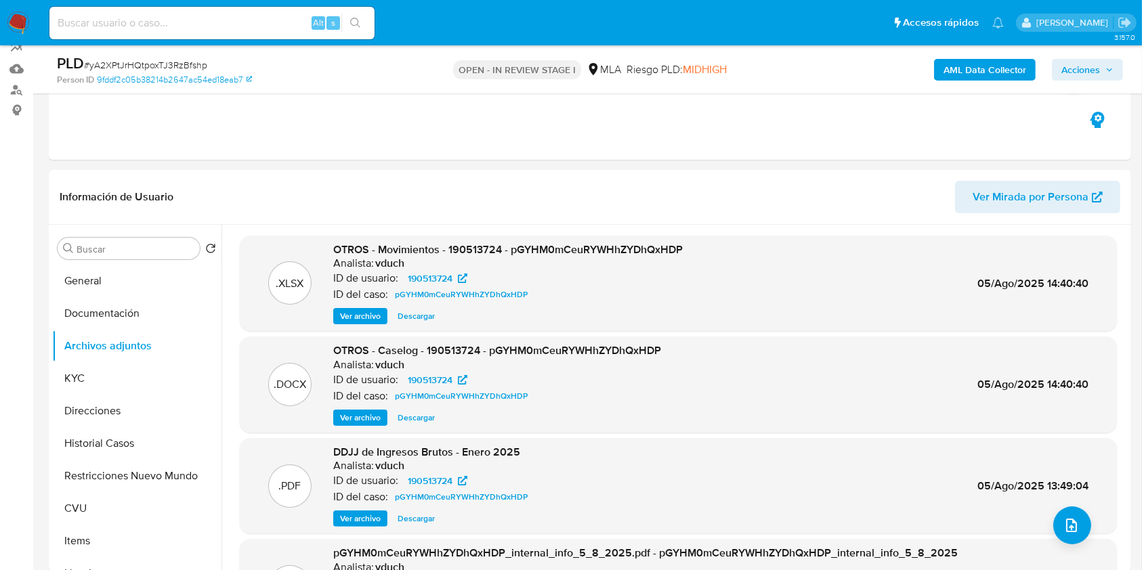
click at [971, 68] on b "AML Data Collector" at bounding box center [984, 70] width 83 height 22
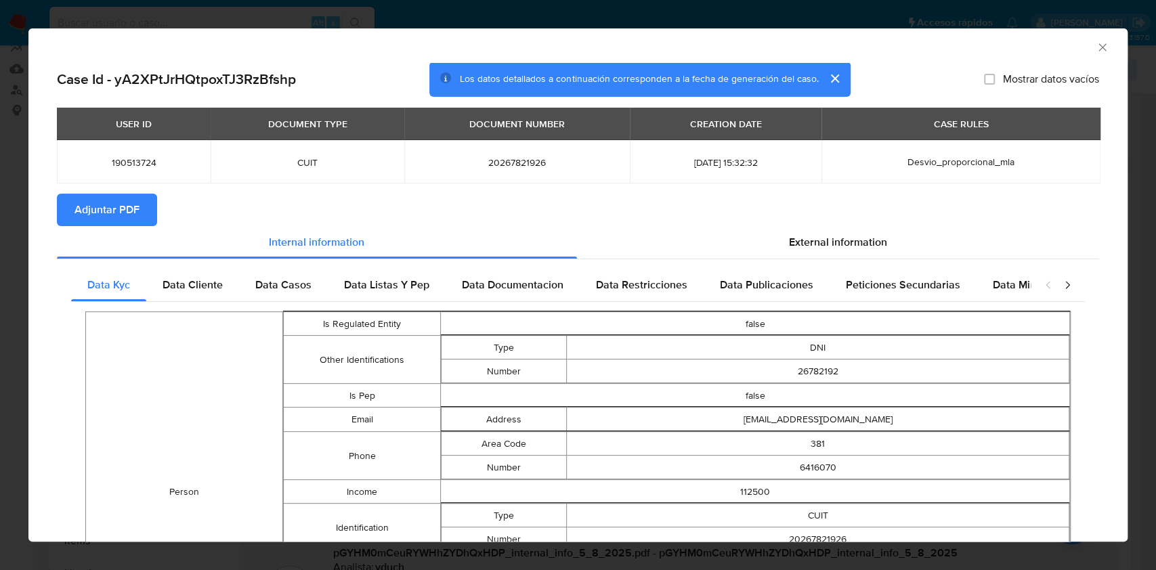
click at [77, 197] on span "Adjuntar PDF" at bounding box center [106, 210] width 65 height 30
click at [1096, 48] on icon "Cerrar ventana" at bounding box center [1103, 48] width 14 height 14
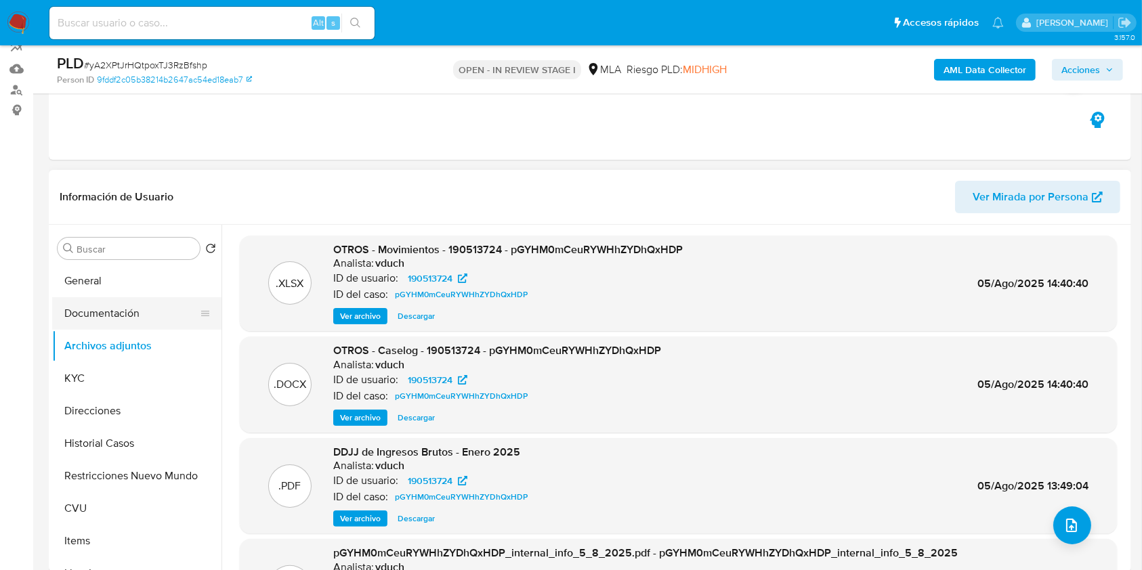
click at [89, 309] on button "Documentación" at bounding box center [131, 313] width 158 height 33
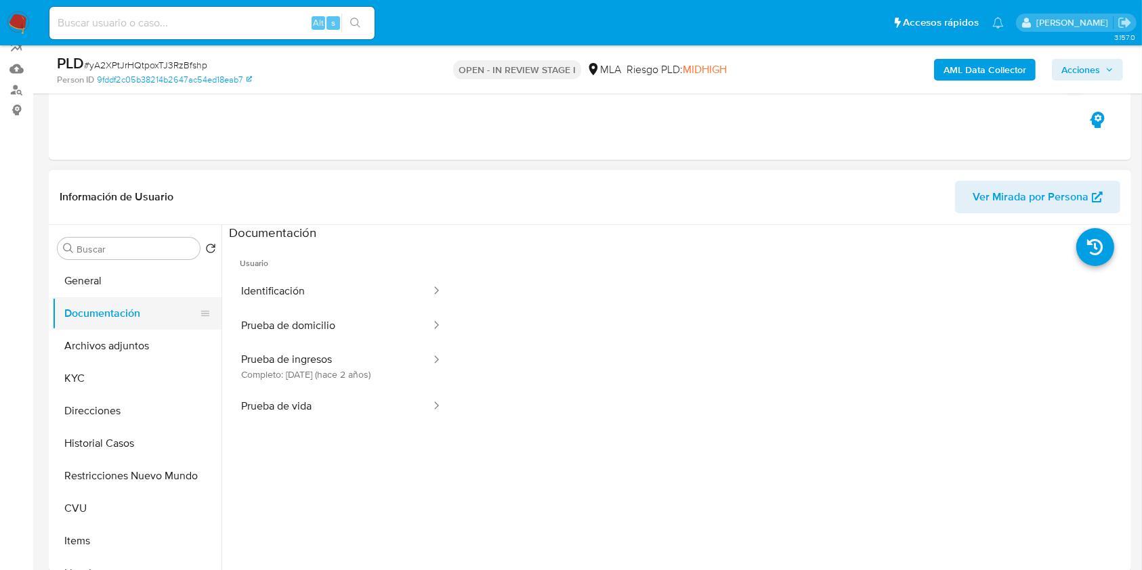
click at [96, 322] on button "Documentación" at bounding box center [131, 313] width 158 height 33
click at [108, 349] on button "Archivos adjuntos" at bounding box center [131, 346] width 158 height 33
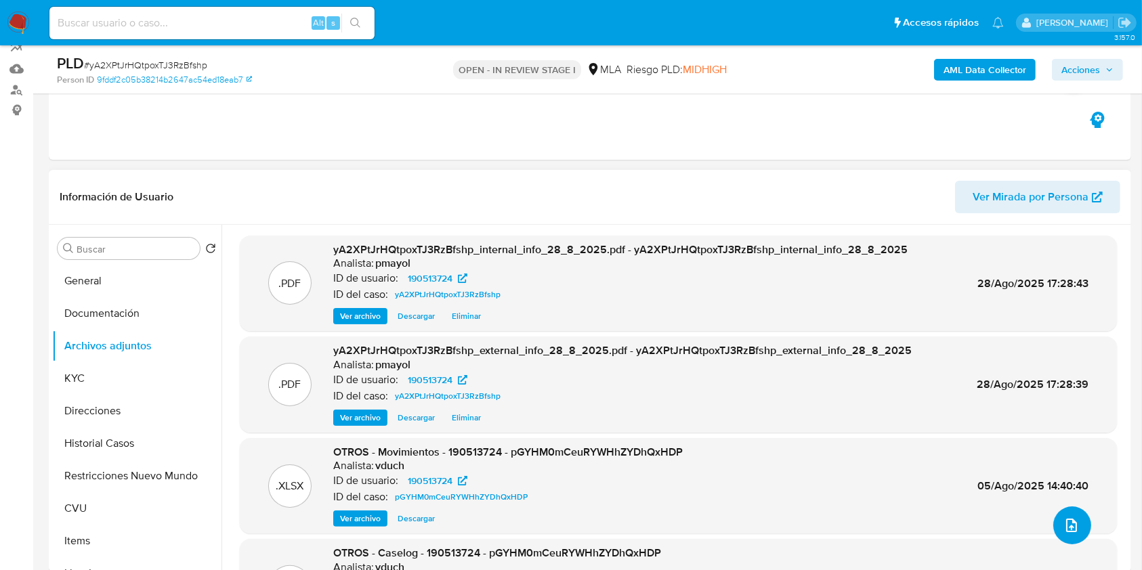
click at [1063, 517] on span "upload-file" at bounding box center [1071, 525] width 16 height 16
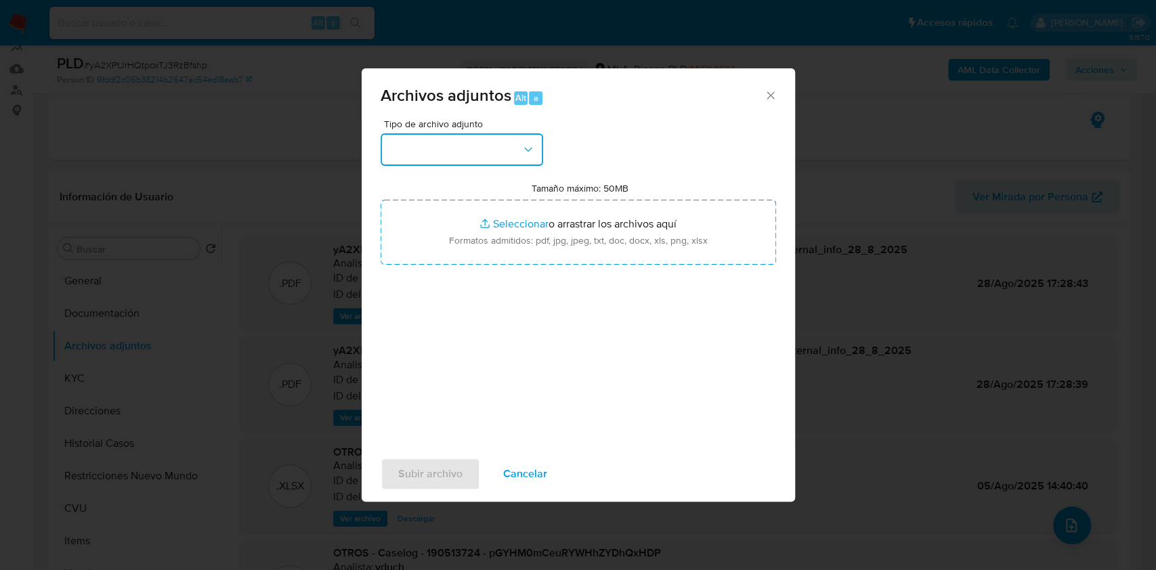
click at [515, 144] on button "button" at bounding box center [462, 149] width 163 height 33
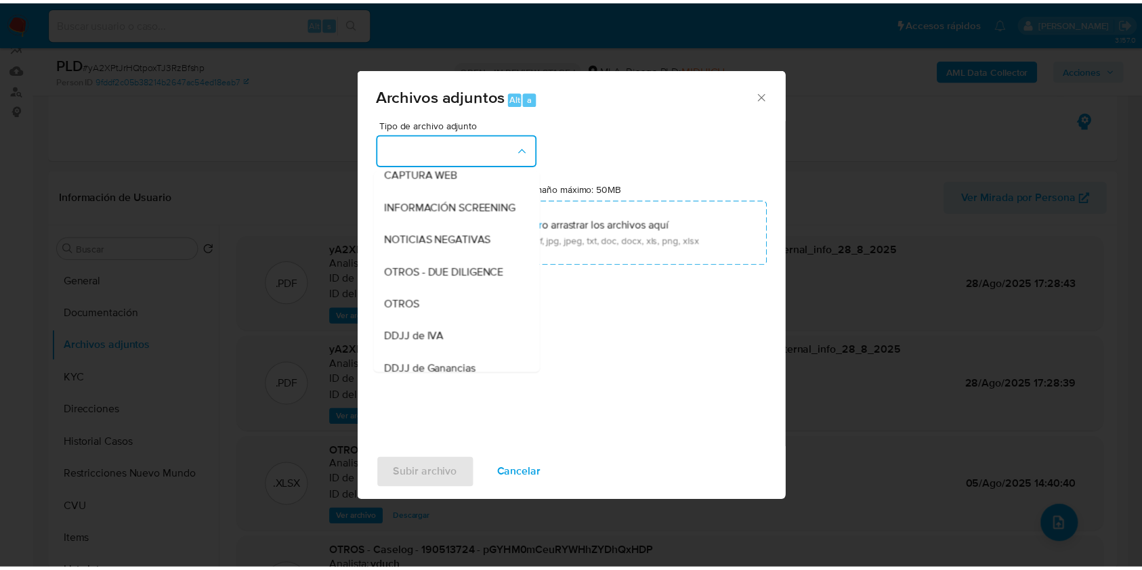
scroll to position [217, 0]
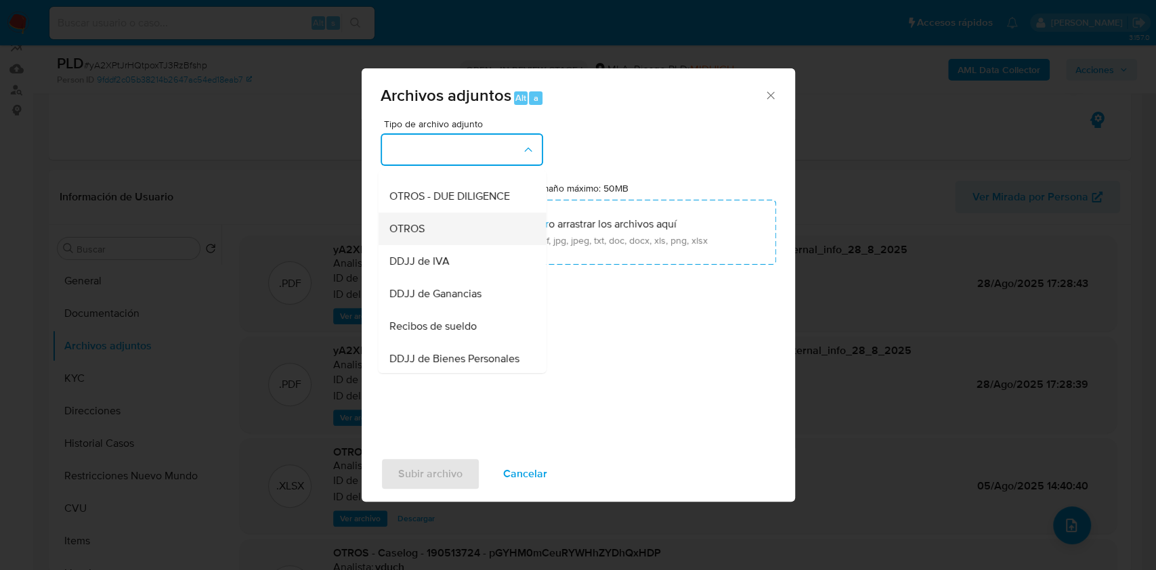
click at [472, 244] on div "OTROS" at bounding box center [458, 229] width 138 height 33
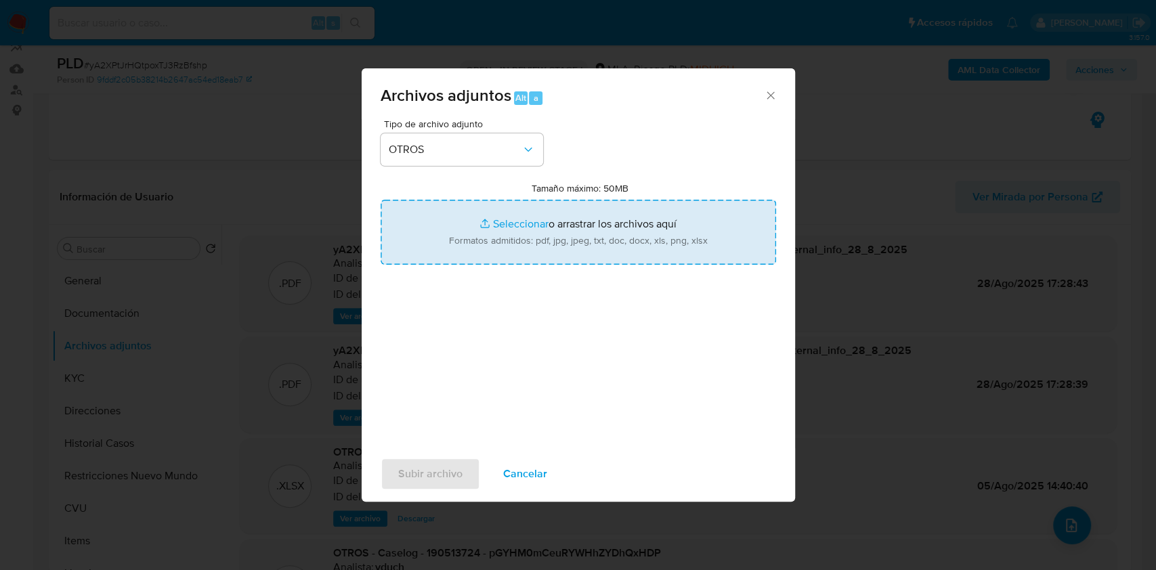
click at [517, 248] on input "Tamaño máximo: 50MB Seleccionar archivos" at bounding box center [578, 232] width 395 height 65
type input "C:\fakepath\Caselog yA2XPtJrHQtpoxTJ3RzBfshp.docx"
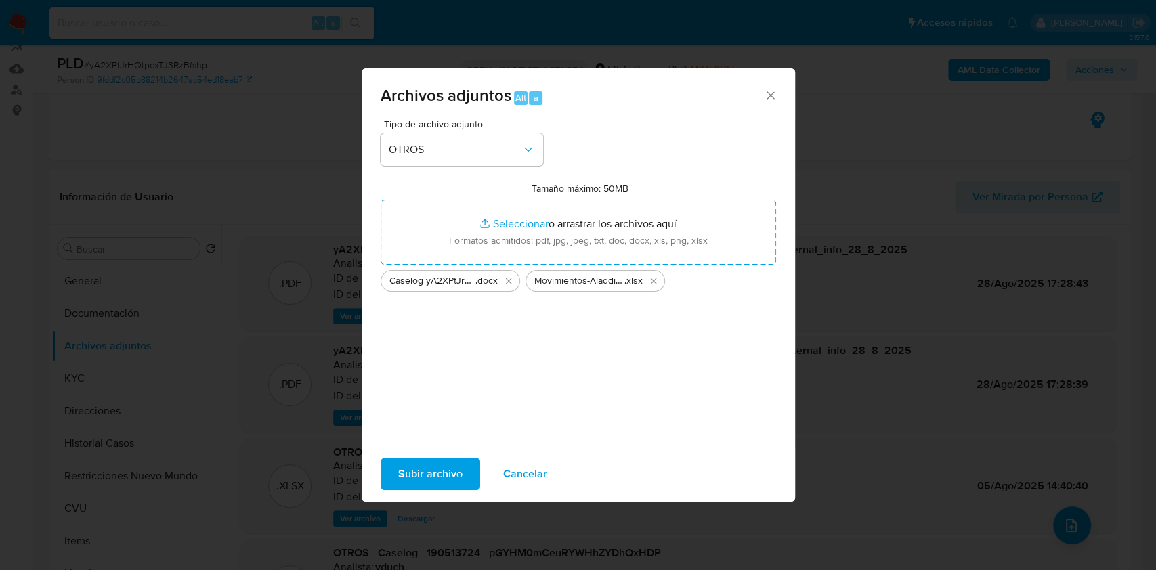
click at [418, 476] on span "Subir archivo" at bounding box center [430, 474] width 64 height 30
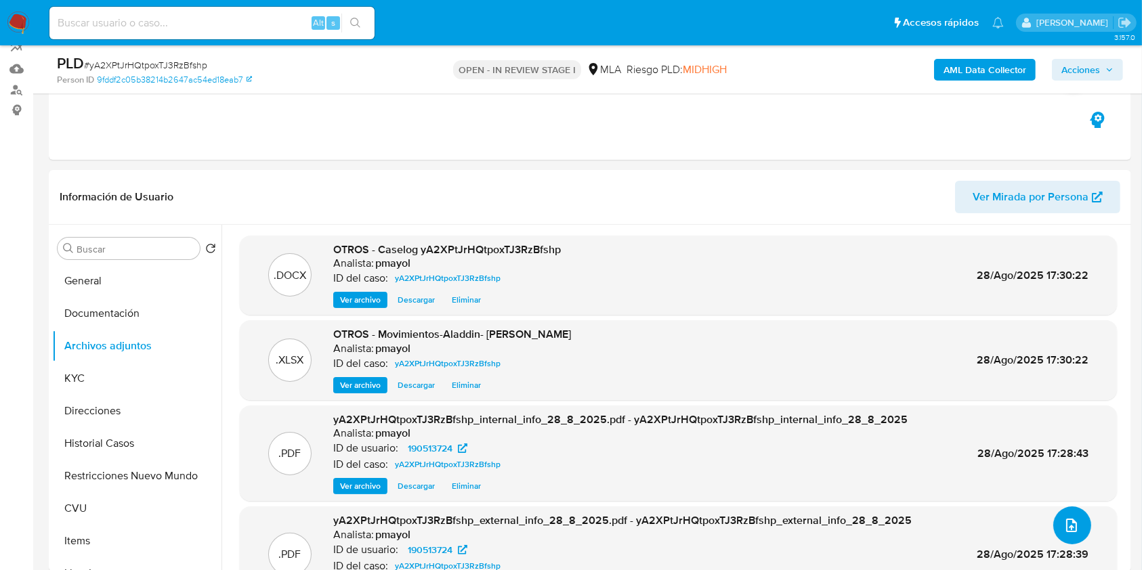
scroll to position [165, 0]
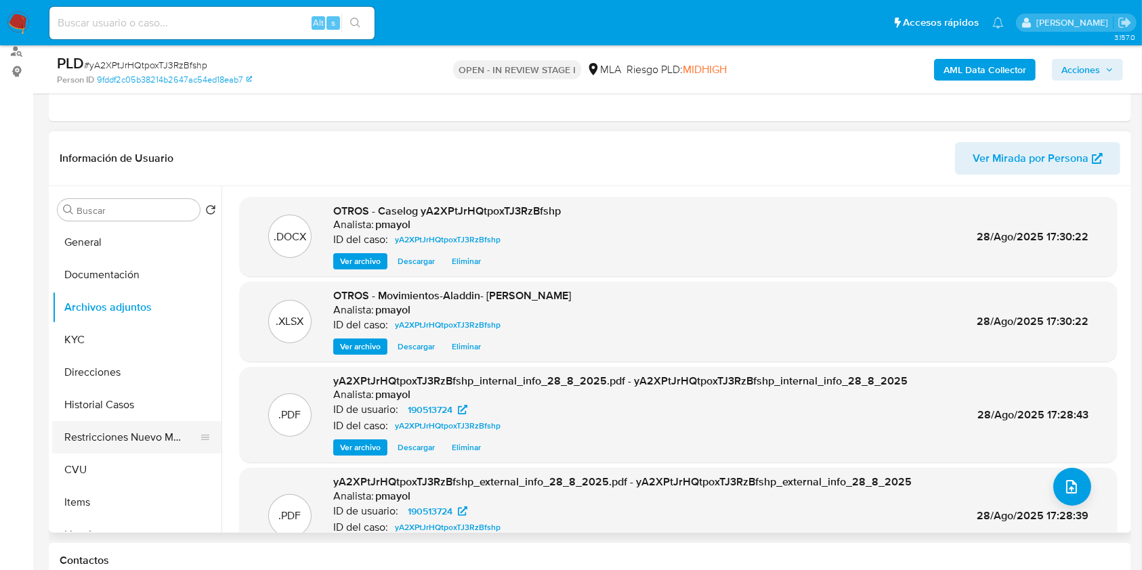
click at [119, 438] on button "Restricciones Nuevo Mundo" at bounding box center [131, 437] width 158 height 33
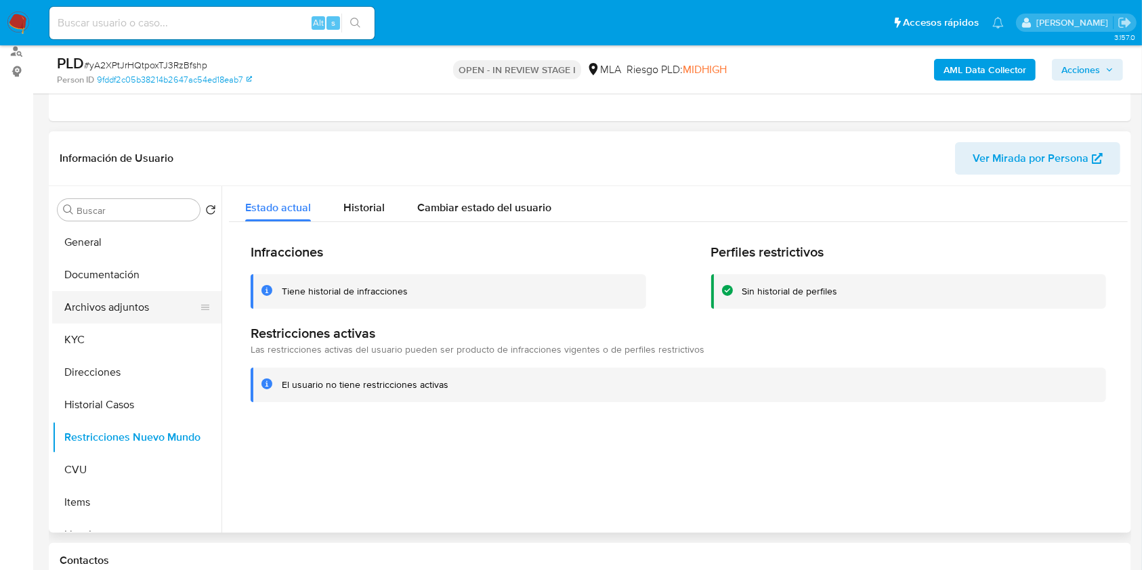
click at [75, 305] on button "Archivos adjuntos" at bounding box center [131, 307] width 158 height 33
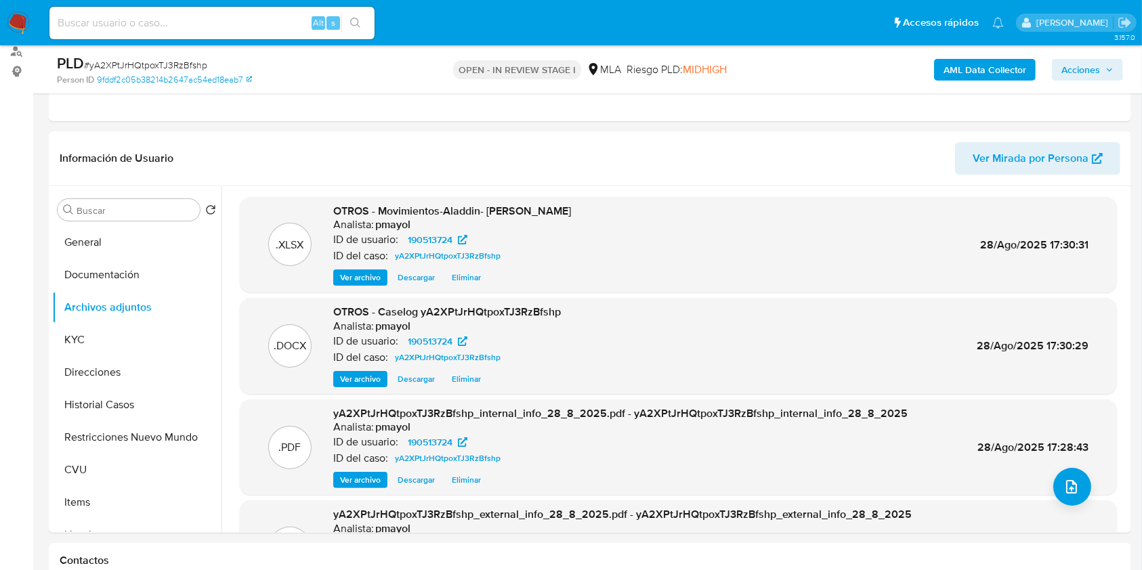
click at [1068, 75] on span "Acciones" at bounding box center [1080, 70] width 39 height 22
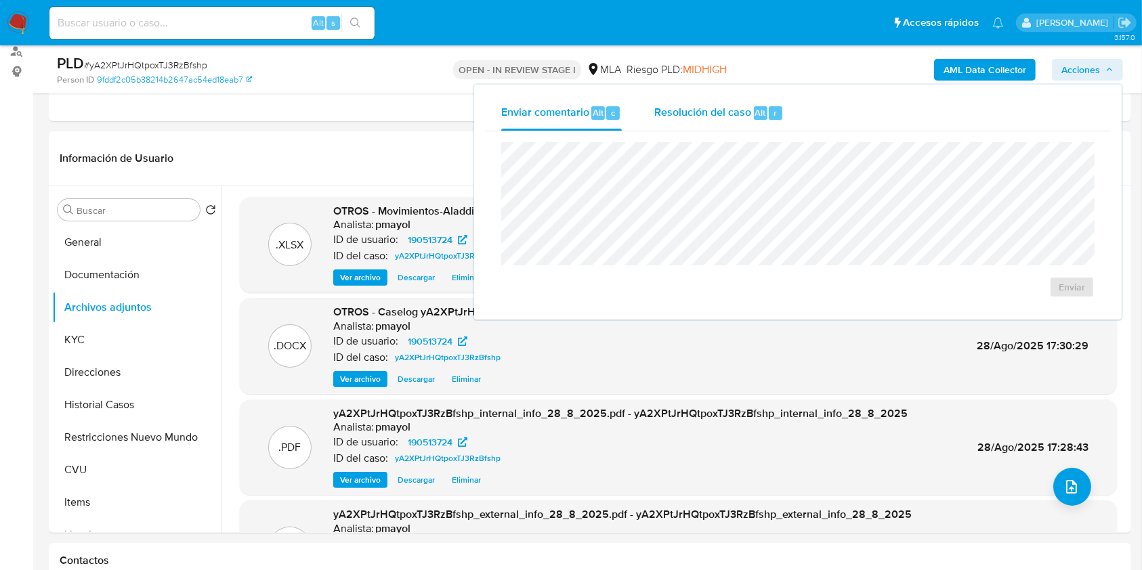
click at [699, 123] on div "Resolución del caso Alt r" at bounding box center [718, 112] width 129 height 35
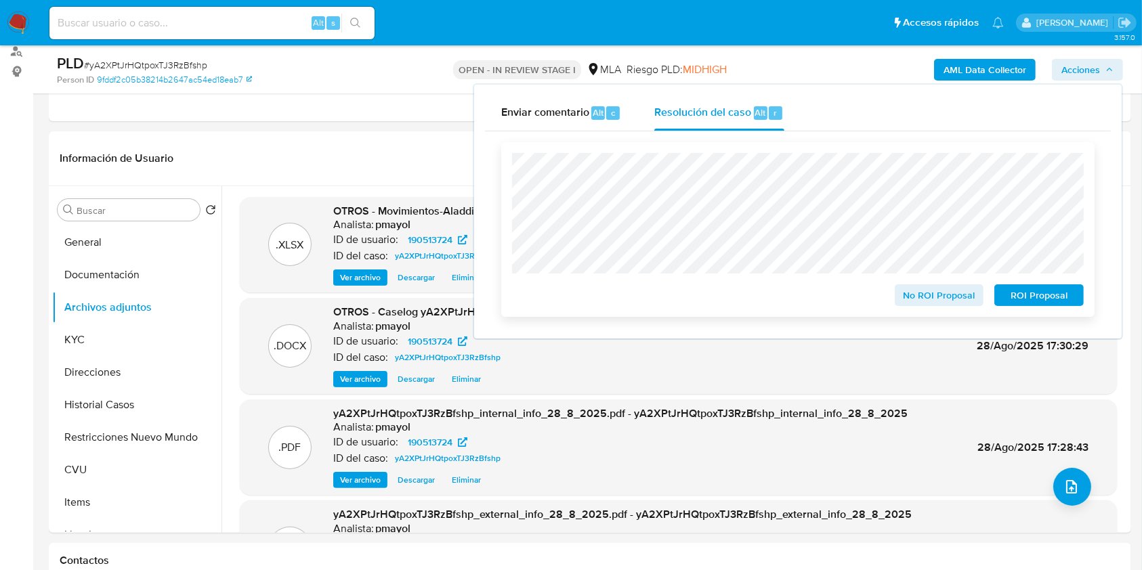
click at [935, 303] on span "No ROI Proposal" at bounding box center [939, 295] width 70 height 19
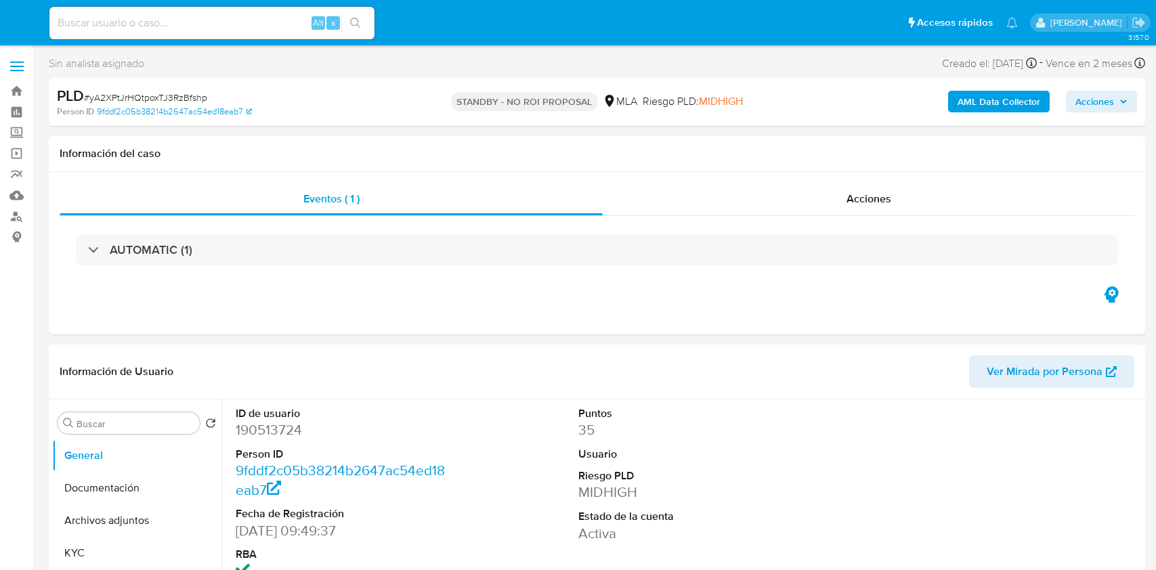
select select "10"
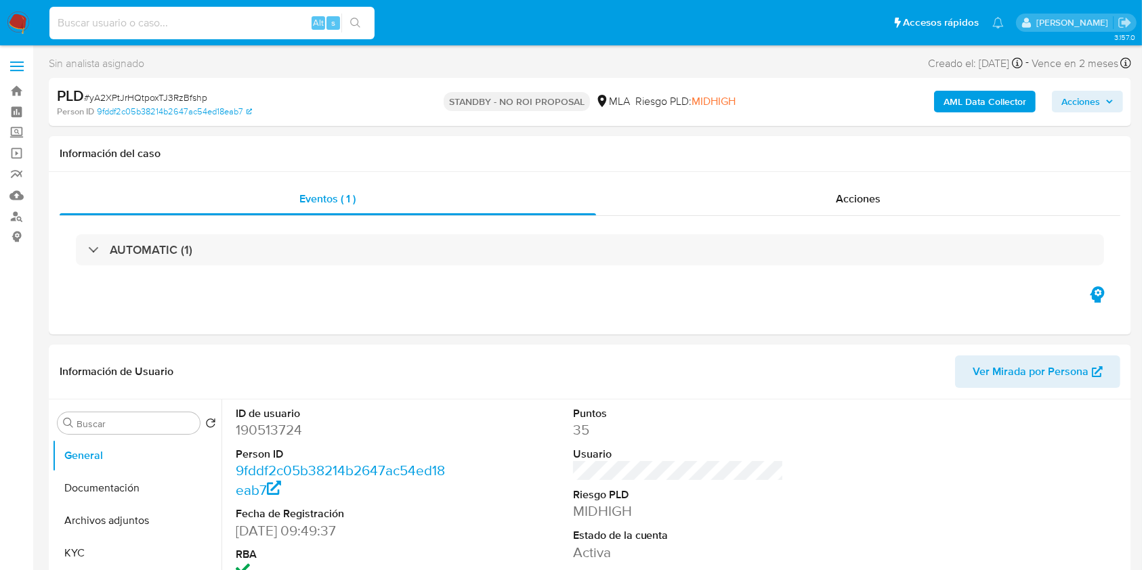
click at [234, 14] on input at bounding box center [211, 23] width 325 height 18
paste input "QTQ770WiQ1u20PbNAjObPCSX"
type input "QTQ770WiQ1u20PbNAjObPCSX"
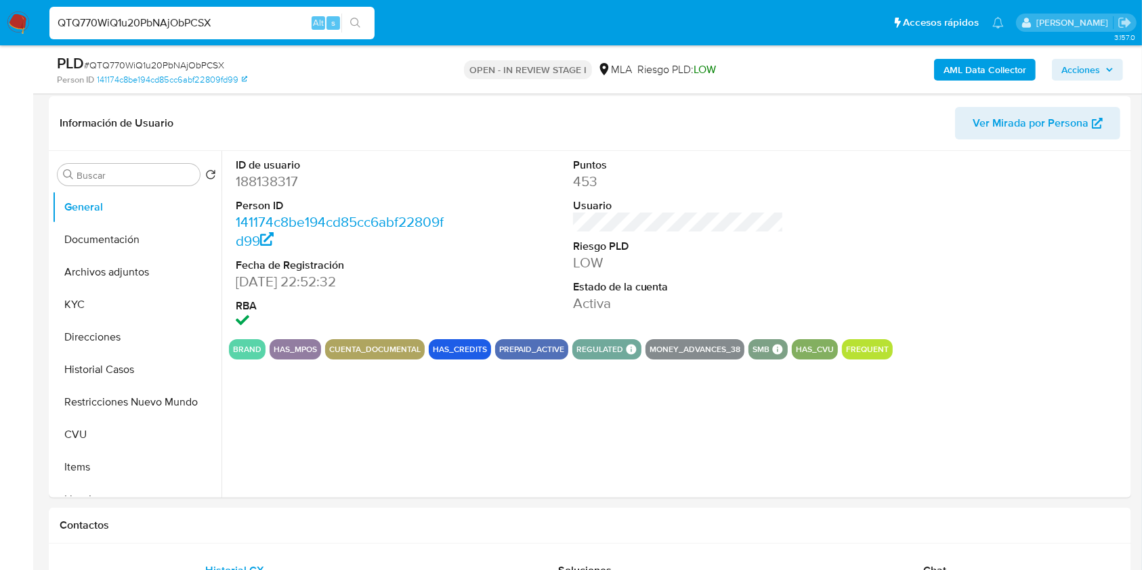
select select "10"
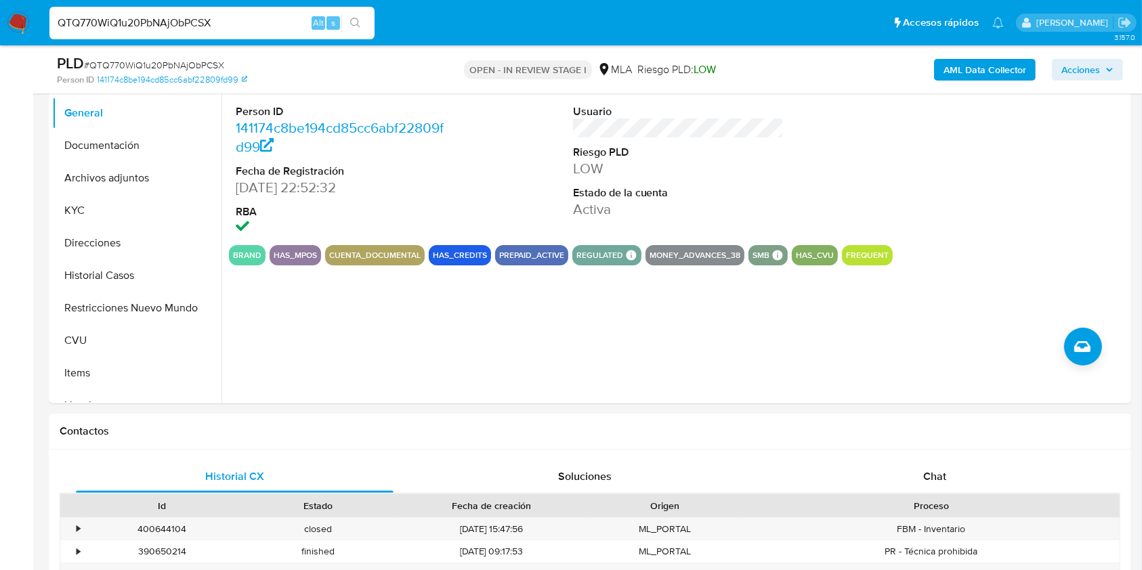
scroll to position [626, 0]
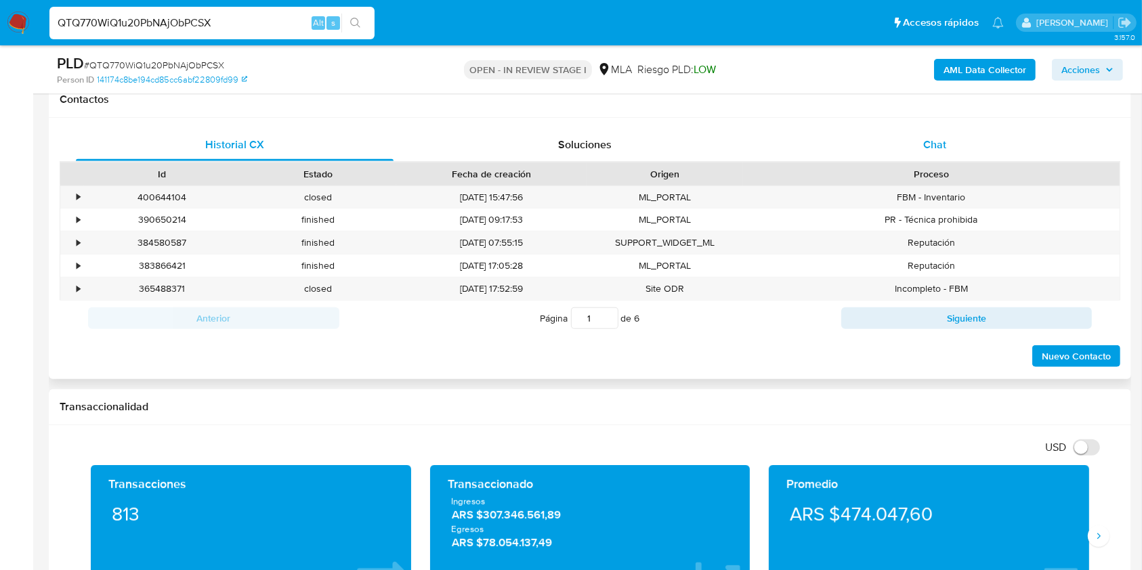
click at [873, 139] on div "Chat" at bounding box center [935, 145] width 318 height 33
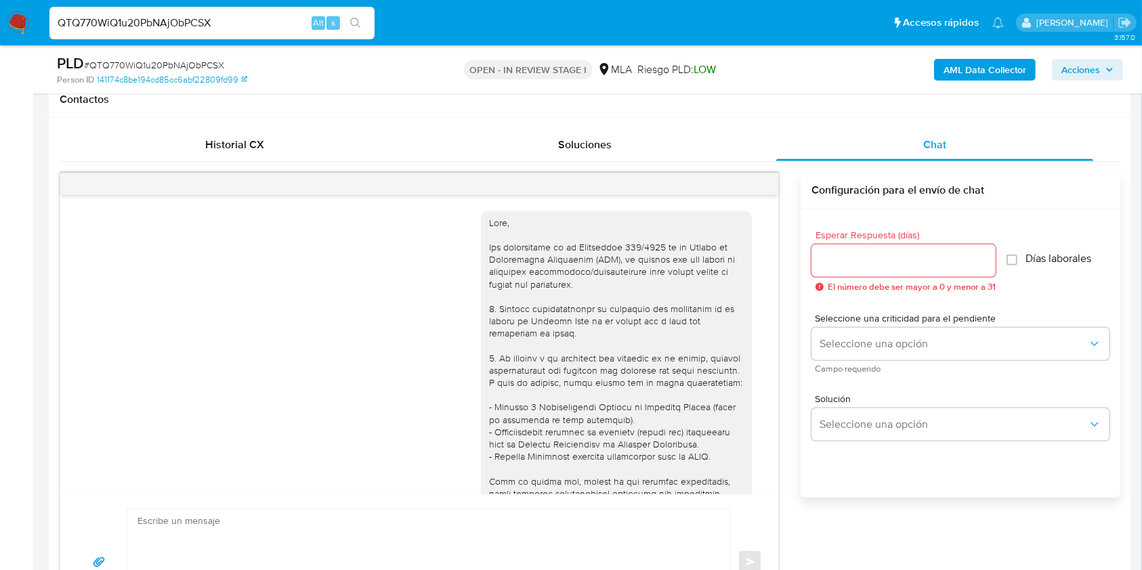
scroll to position [818, 0]
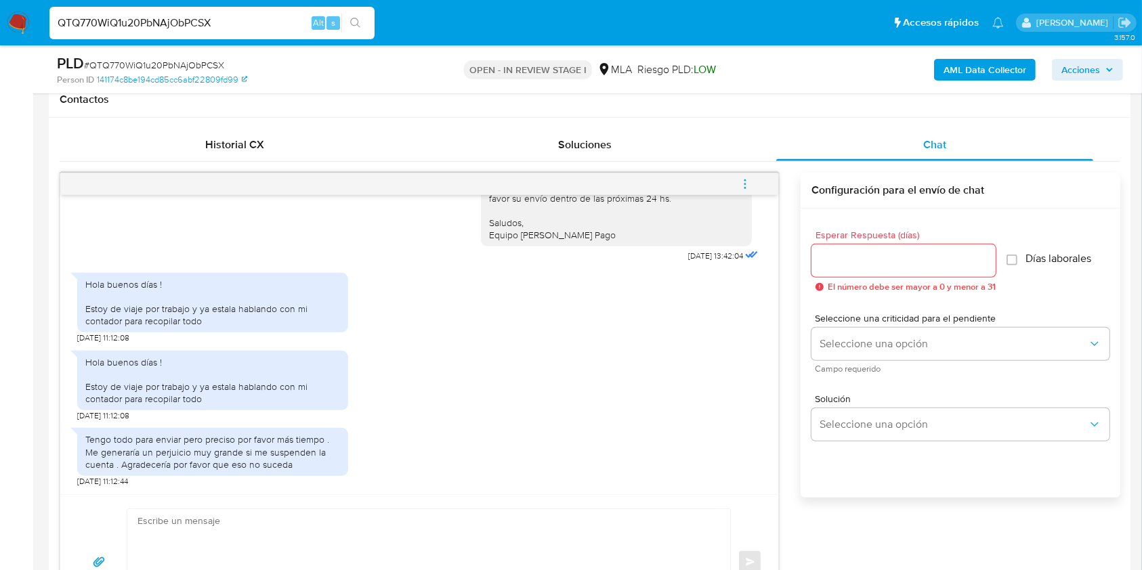
click at [171, 19] on input "QTQ770WiQ1u20PbNAjObPCSX" at bounding box center [211, 23] width 325 height 18
paste input "GF3lWBpUYONI4Qfy6PuKCGHK"
type input "GF3lWBpUYONI4Qfy6PuKCGHK"
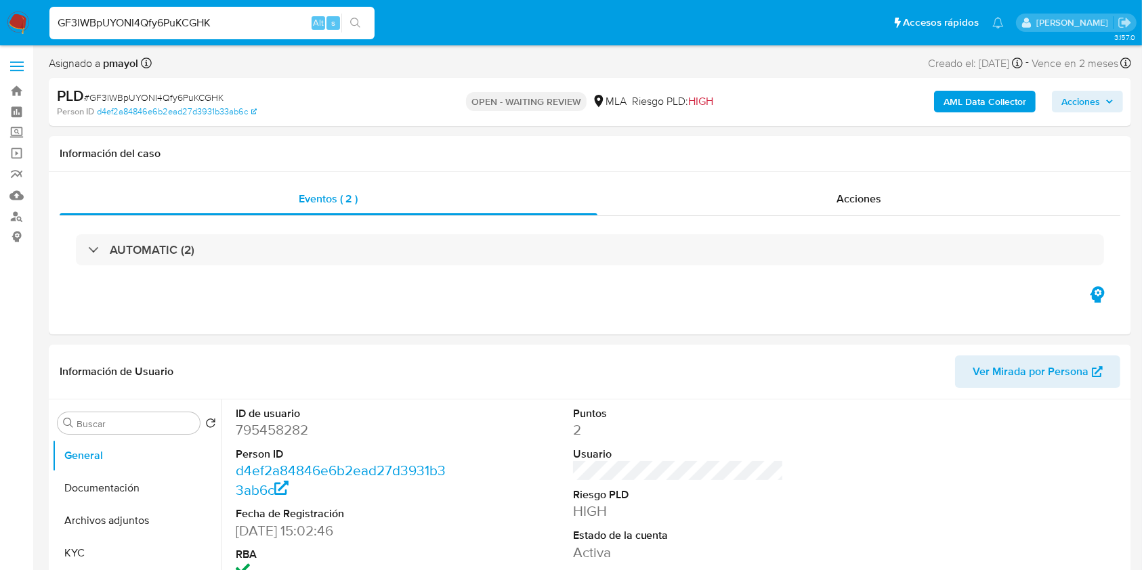
select select "10"
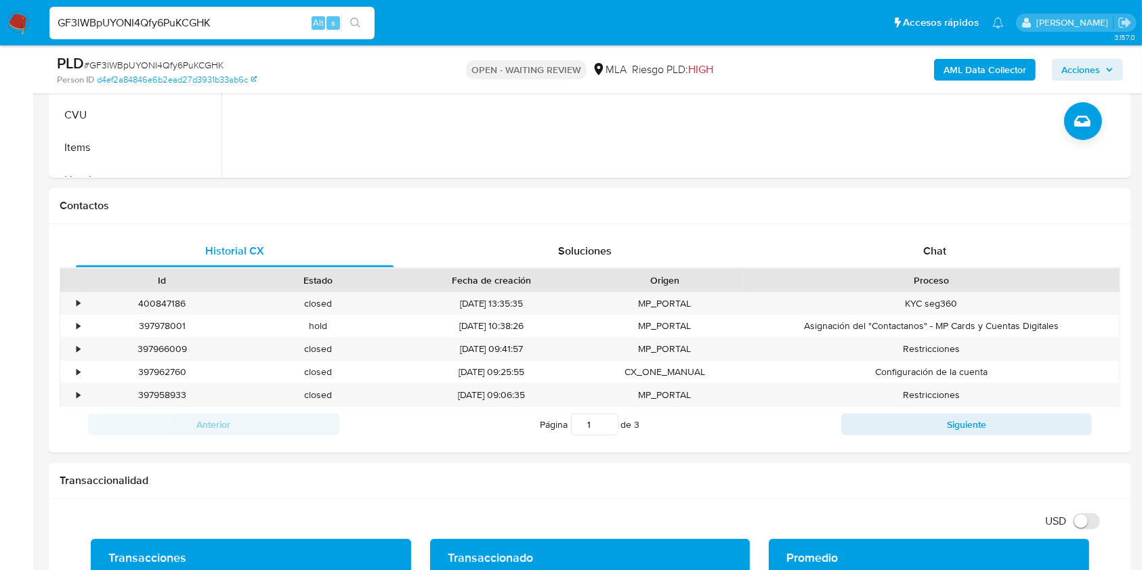
scroll to position [555, 0]
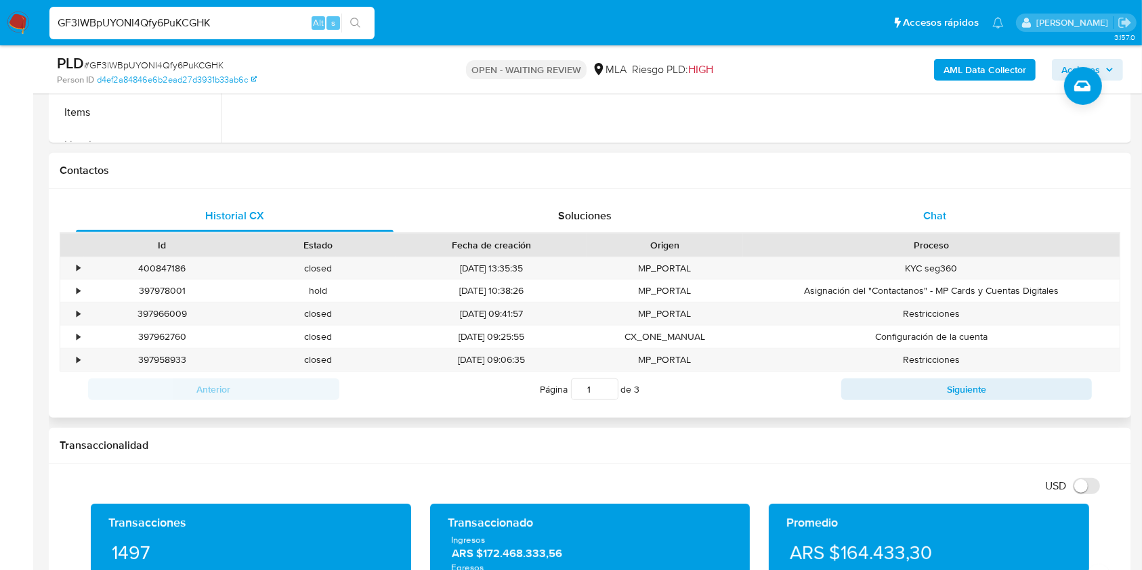
click at [926, 211] on span "Chat" at bounding box center [934, 216] width 23 height 16
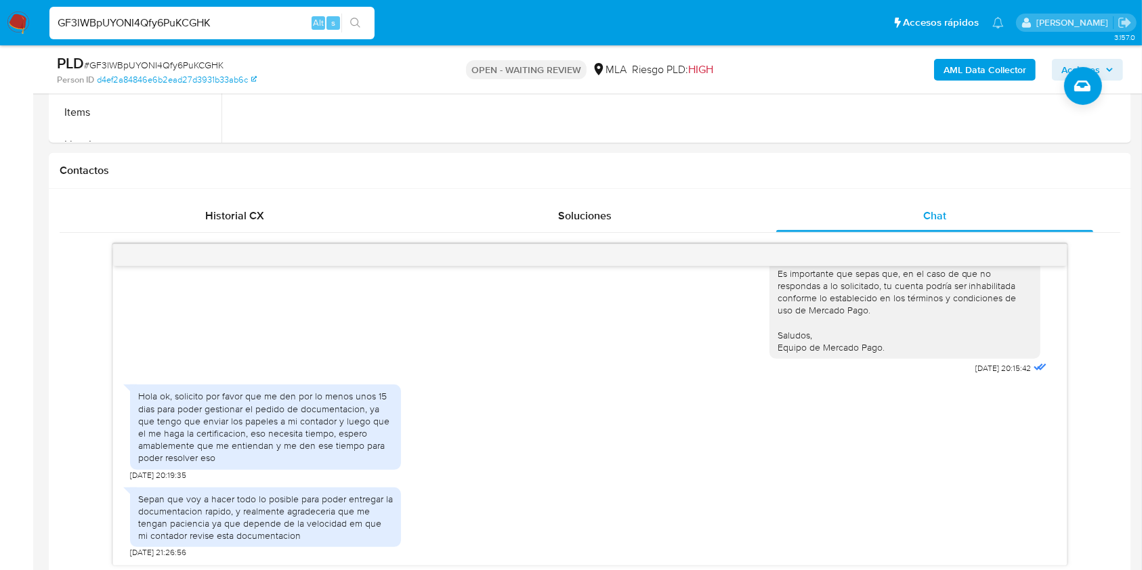
scroll to position [659, 0]
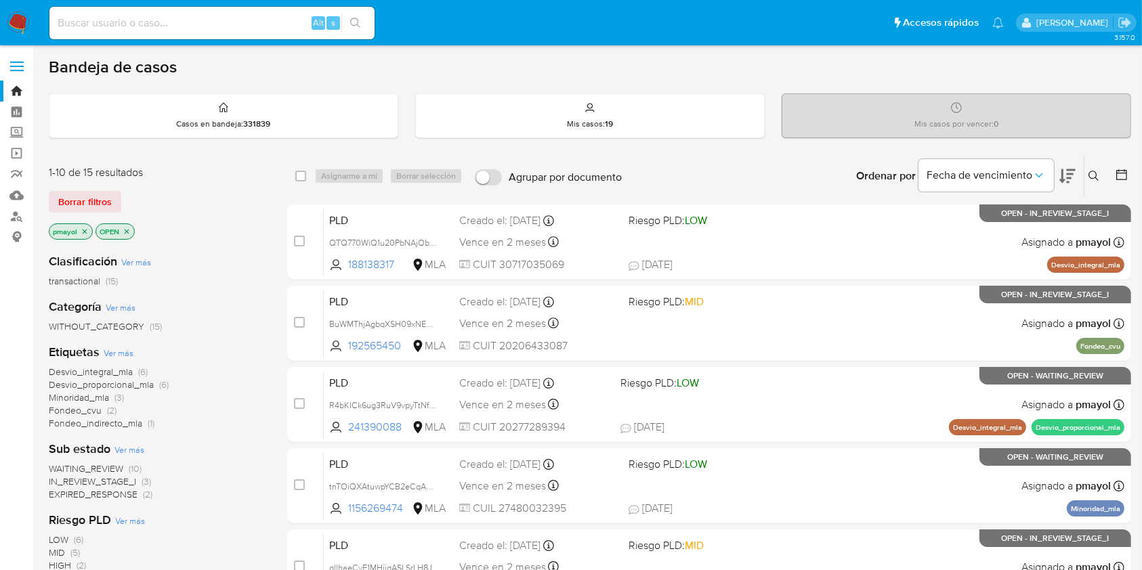
click at [30, 24] on nav "Pausado Ver notificaciones Alt s Accesos rápidos Presiona las siguientes teclas…" at bounding box center [571, 22] width 1142 height 45
click at [179, 24] on input at bounding box center [211, 23] width 325 height 18
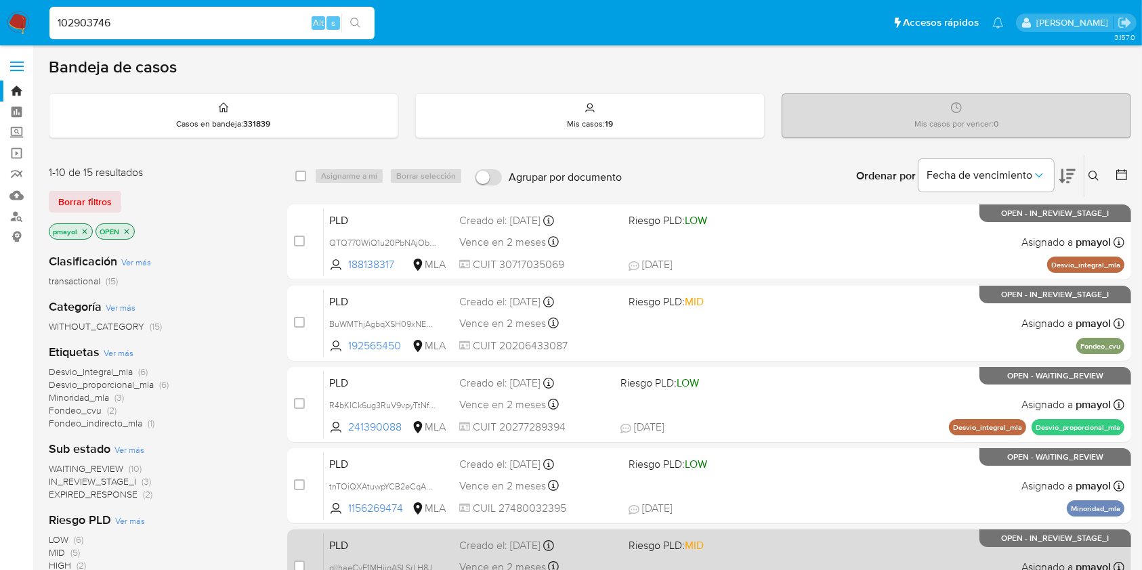
type input "102903746"
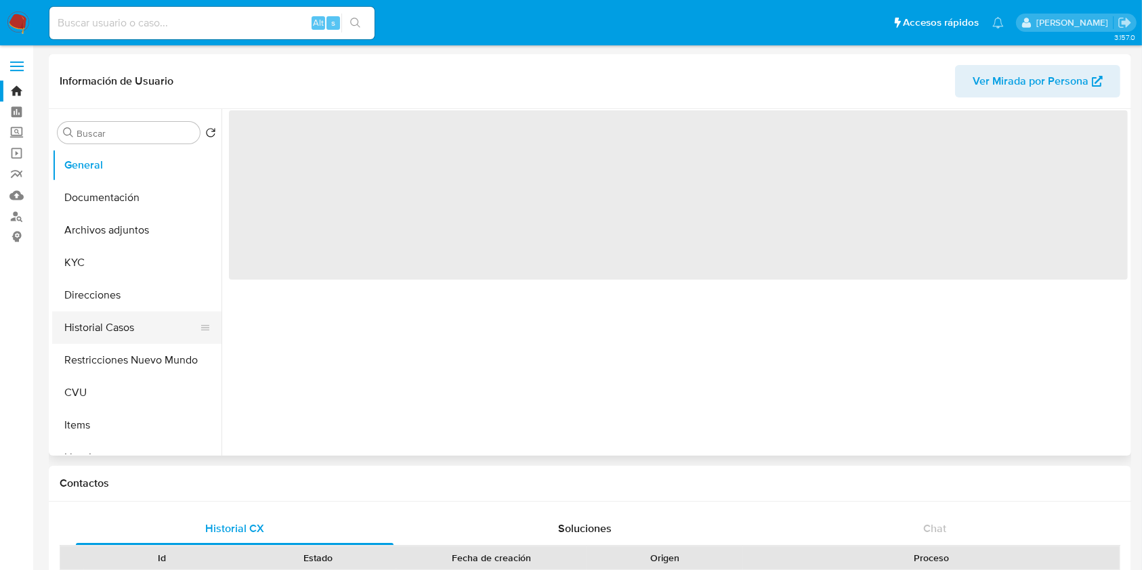
click at [97, 328] on button "Historial Casos" at bounding box center [131, 328] width 158 height 33
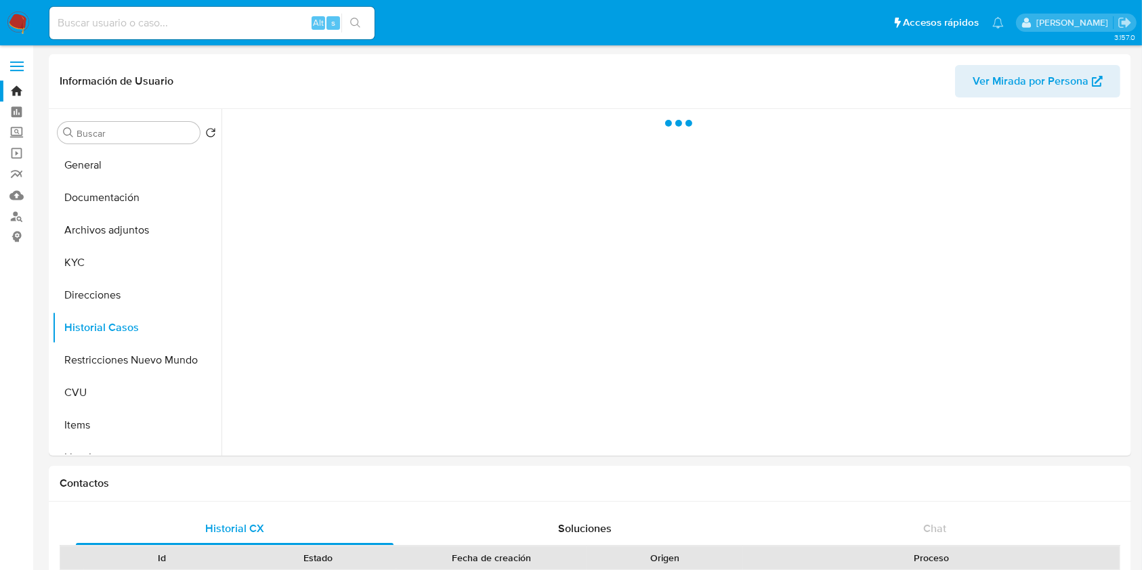
select select "10"
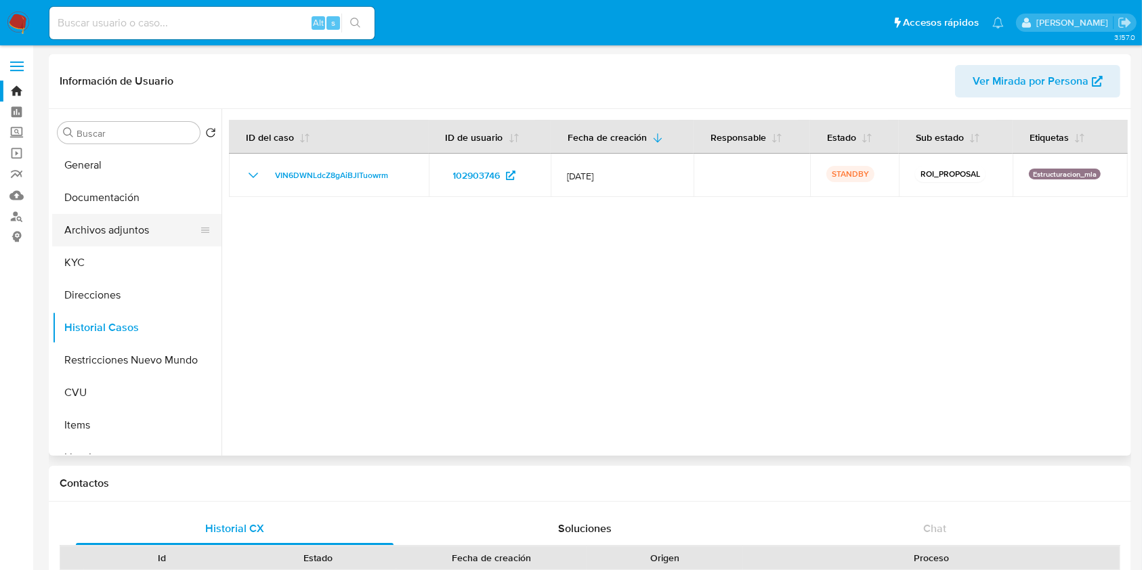
click at [128, 231] on button "Archivos adjuntos" at bounding box center [131, 230] width 158 height 33
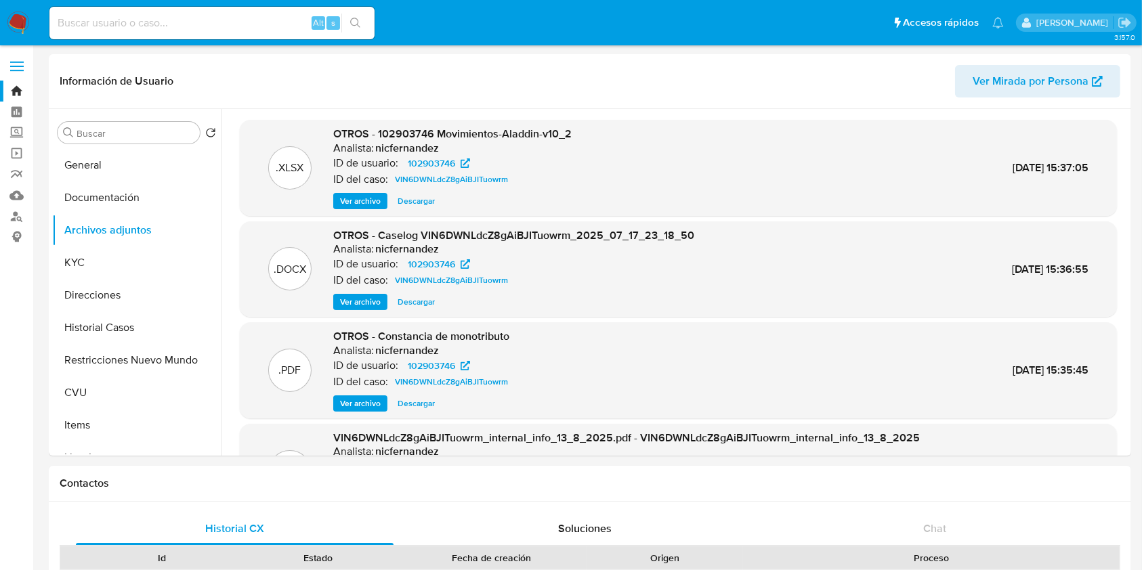
click at [21, 23] on img at bounding box center [18, 23] width 23 height 23
